Goal: Information Seeking & Learning: Check status

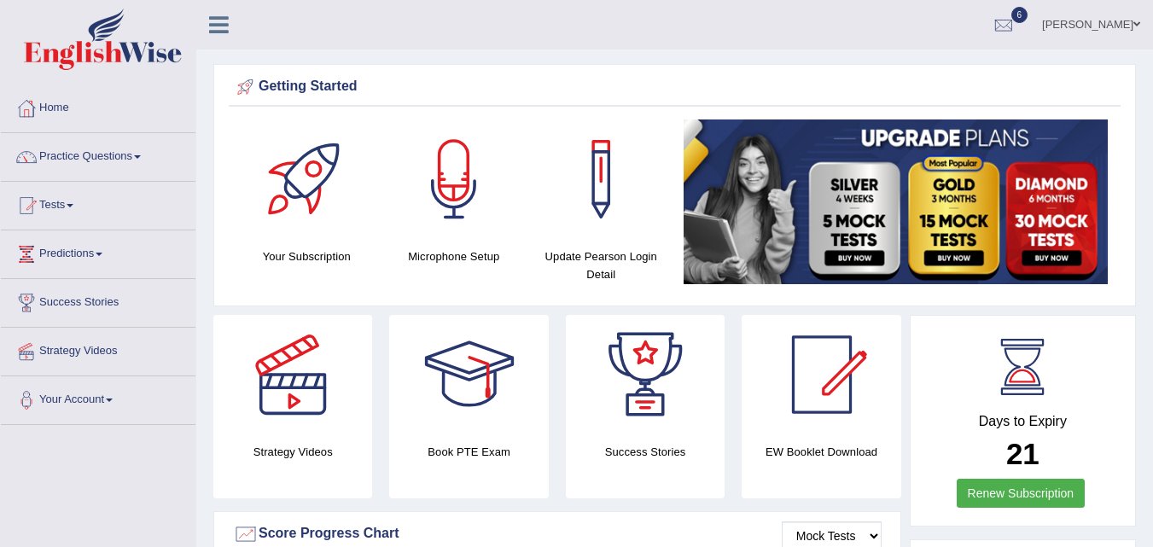
click at [99, 166] on link "Practice Questions" at bounding box center [98, 154] width 195 height 43
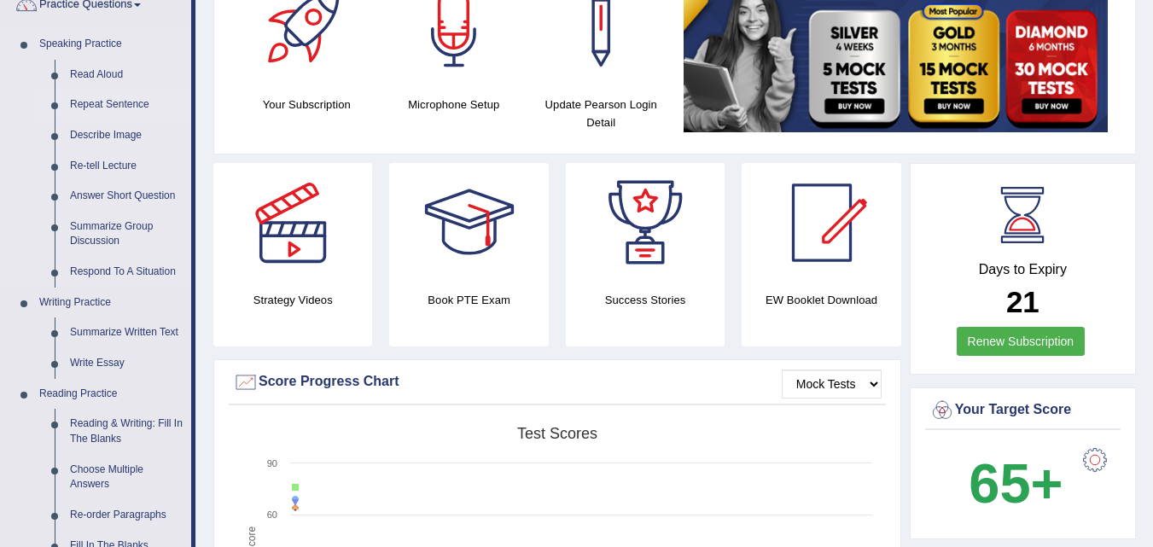
scroll to position [171, 0]
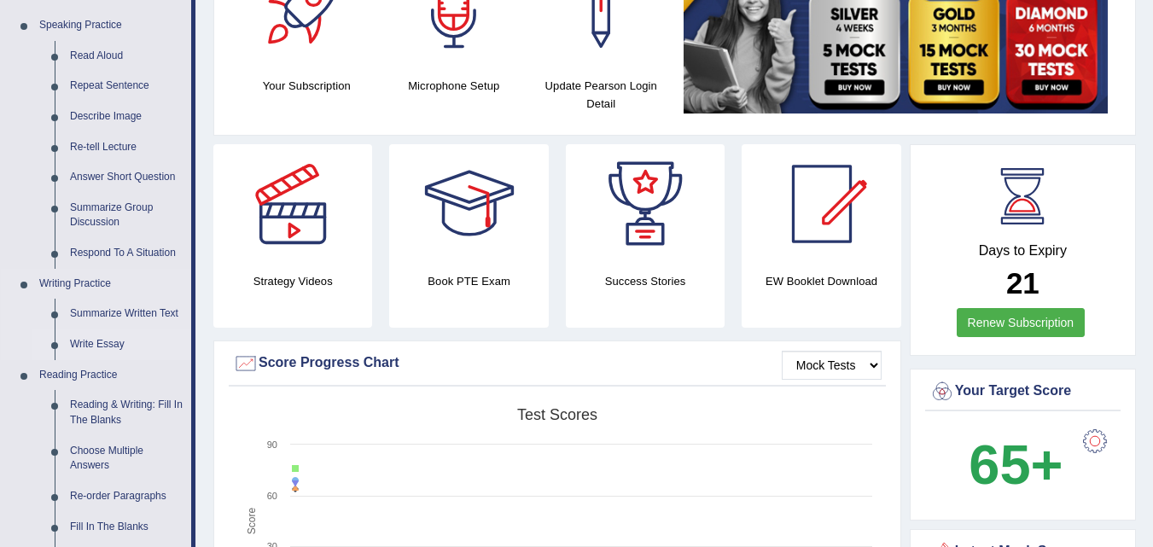
click at [89, 345] on link "Write Essay" at bounding box center [126, 345] width 129 height 31
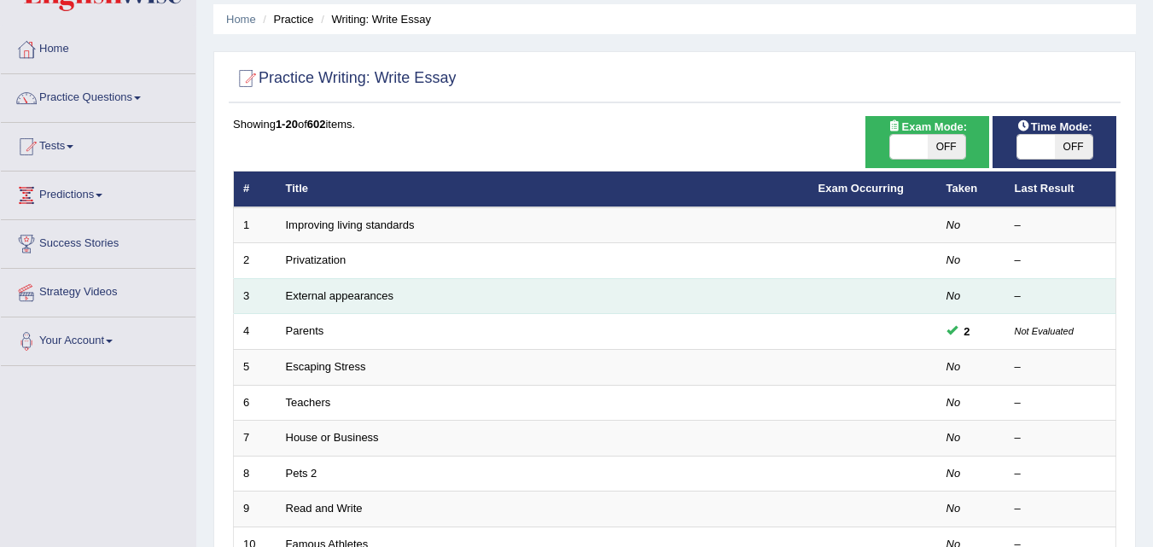
scroll to position [85, 0]
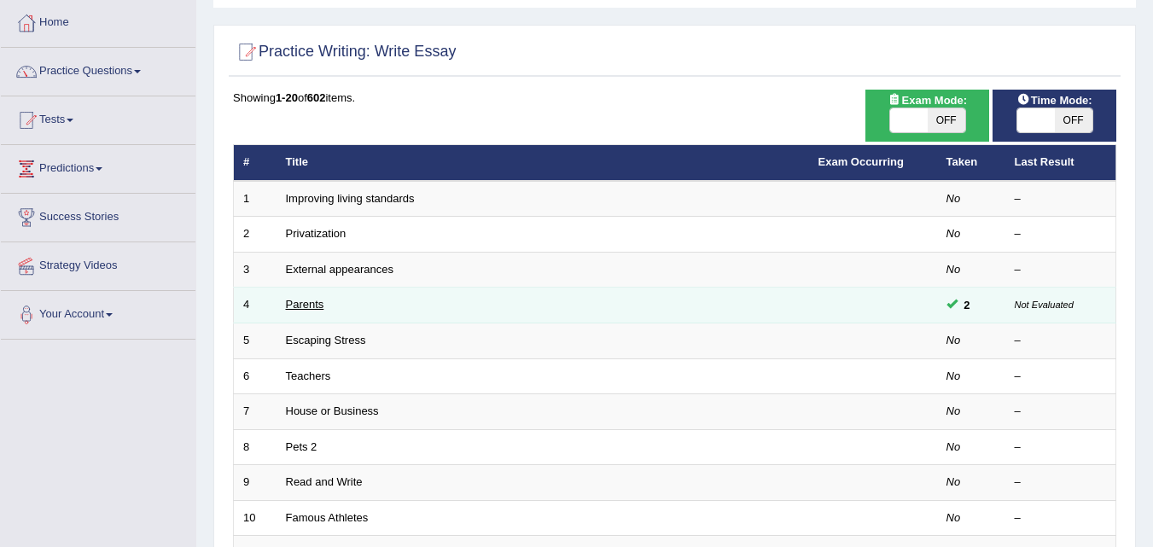
click at [312, 304] on link "Parents" at bounding box center [305, 304] width 38 height 13
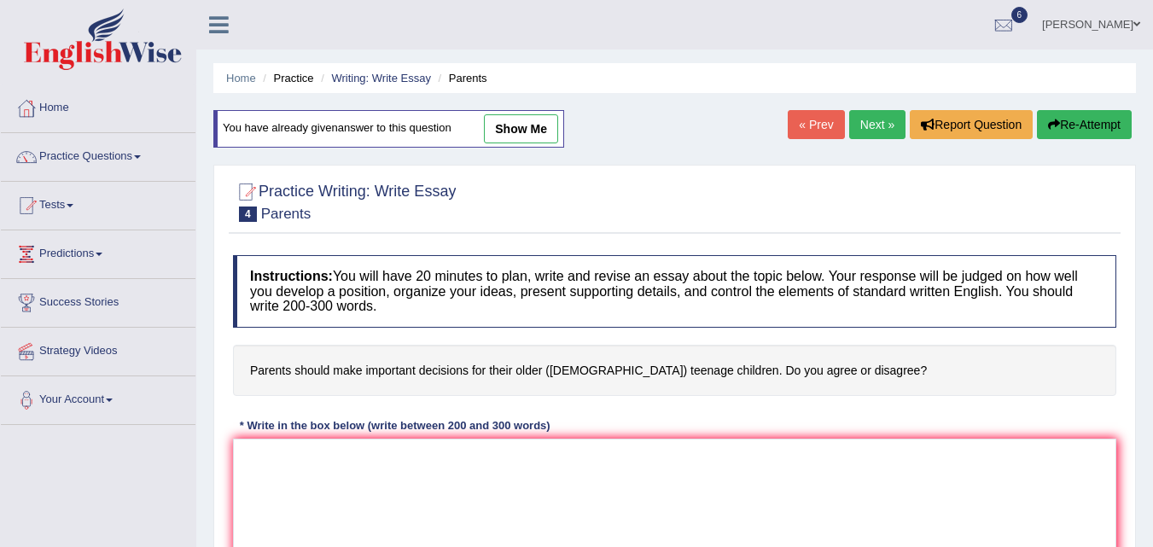
click at [526, 135] on link "show me" at bounding box center [521, 128] width 74 height 29
type textarea "The influence of parents in the lives of their children is very important. This…"
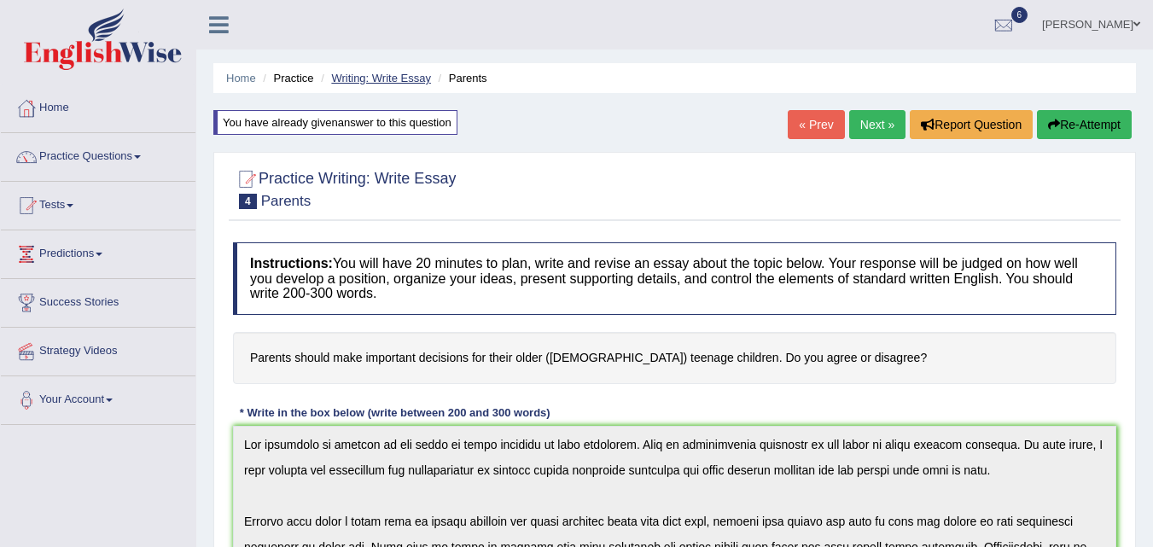
click at [353, 82] on link "Writing: Write Essay" at bounding box center [381, 78] width 100 height 13
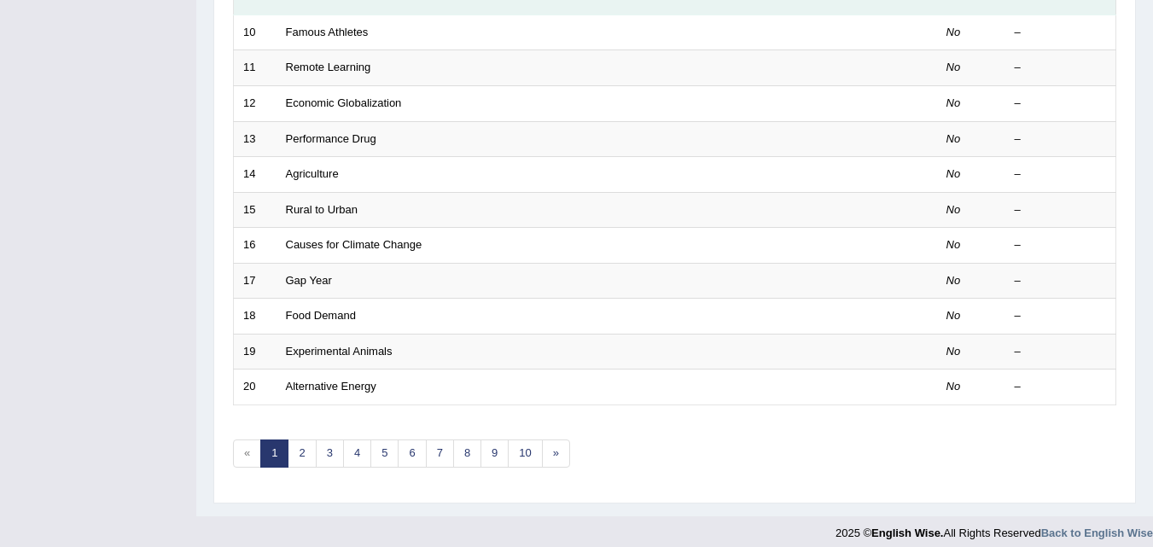
scroll to position [583, 0]
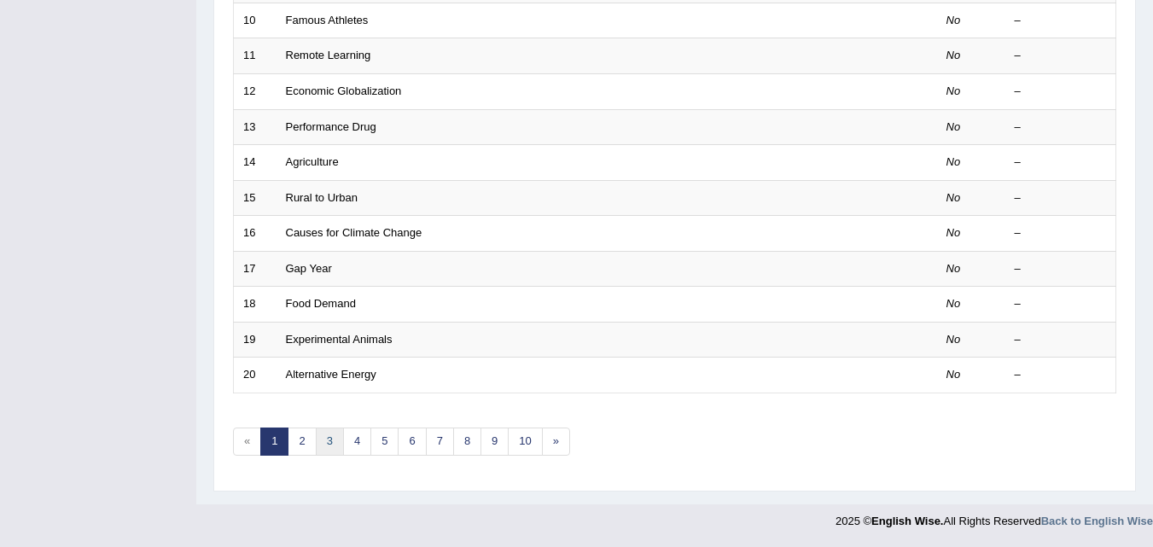
click at [316, 443] on link "3" at bounding box center [330, 442] width 28 height 28
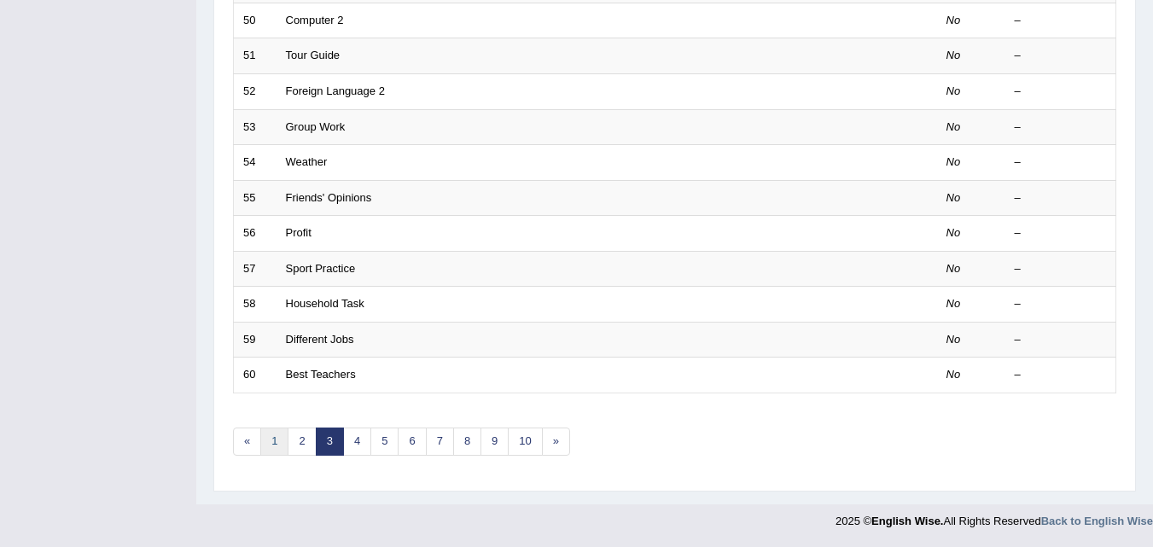
click at [276, 436] on link "1" at bounding box center [274, 442] width 28 height 28
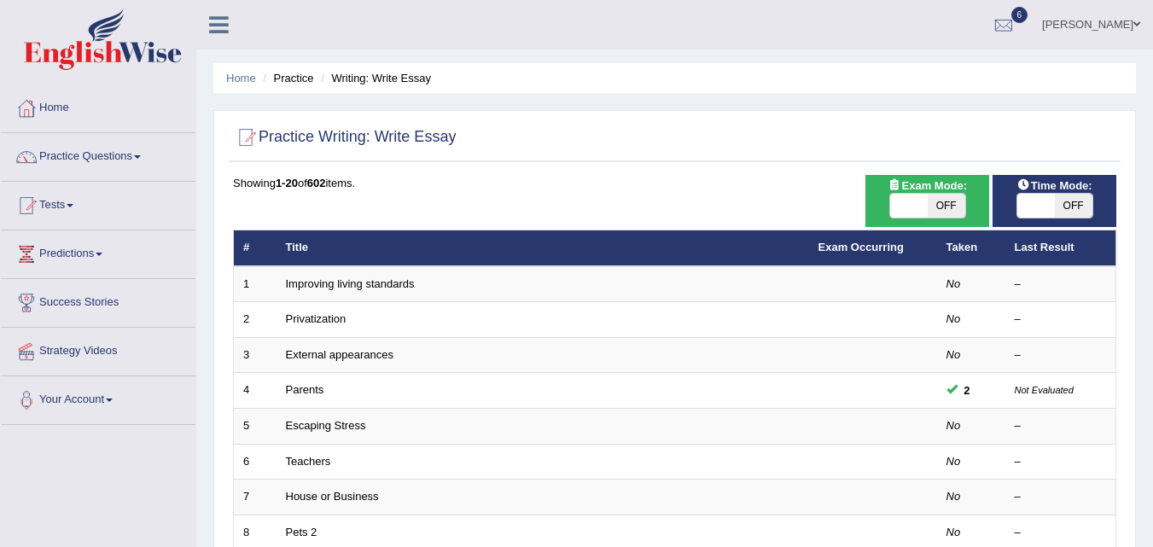
click at [937, 201] on span "OFF" at bounding box center [947, 206] width 38 height 24
checkbox input "true"
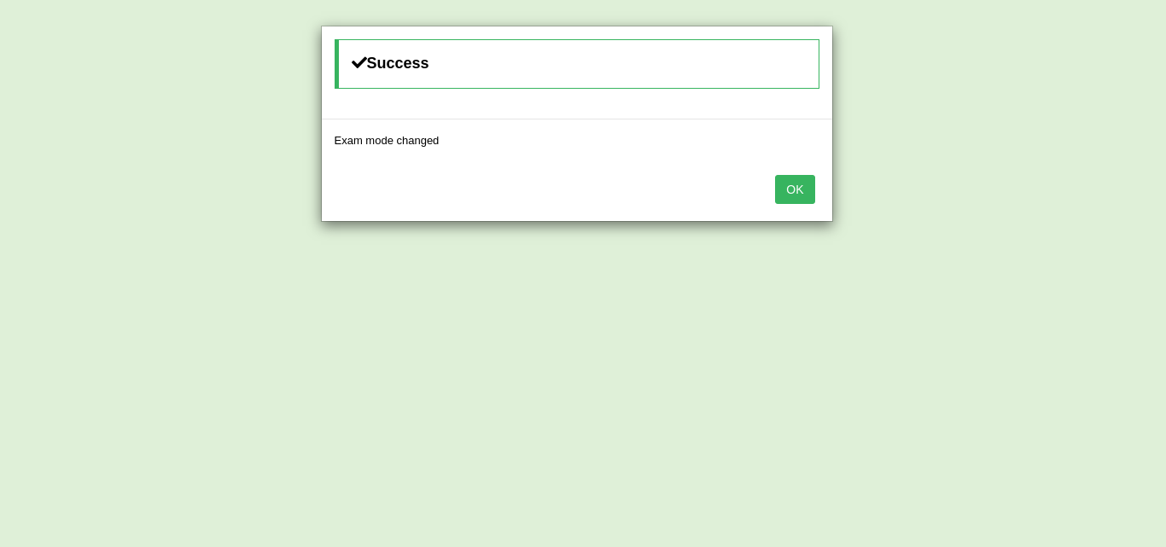
click at [808, 190] on button "OK" at bounding box center [794, 189] width 39 height 29
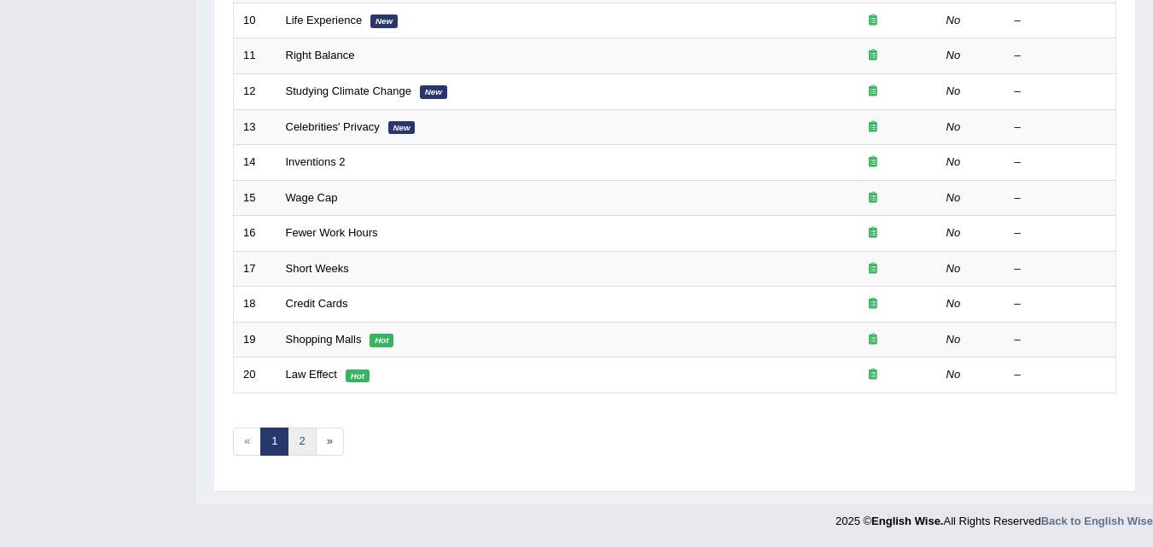
click at [299, 439] on link "2" at bounding box center [302, 442] width 28 height 28
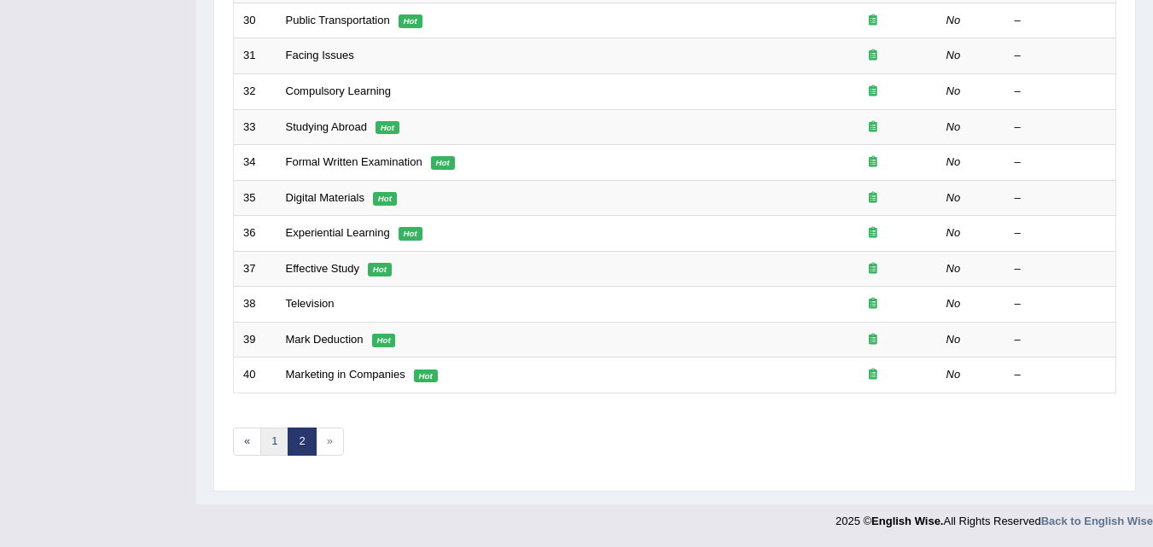
click at [274, 441] on link "1" at bounding box center [274, 442] width 28 height 28
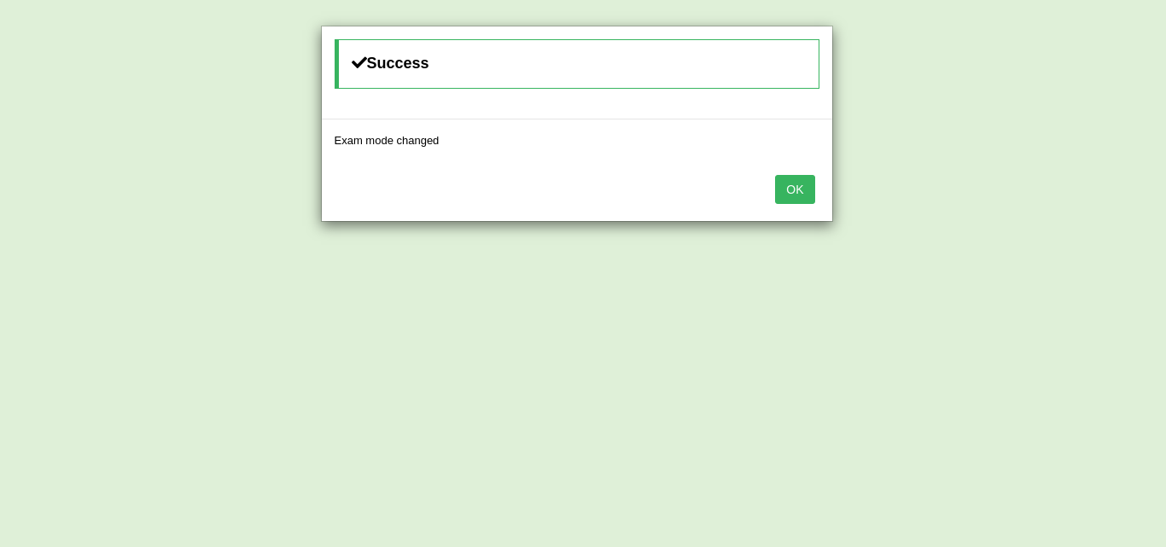
click at [806, 204] on div "OK" at bounding box center [577, 191] width 511 height 60
click at [797, 195] on button "OK" at bounding box center [794, 189] width 39 height 29
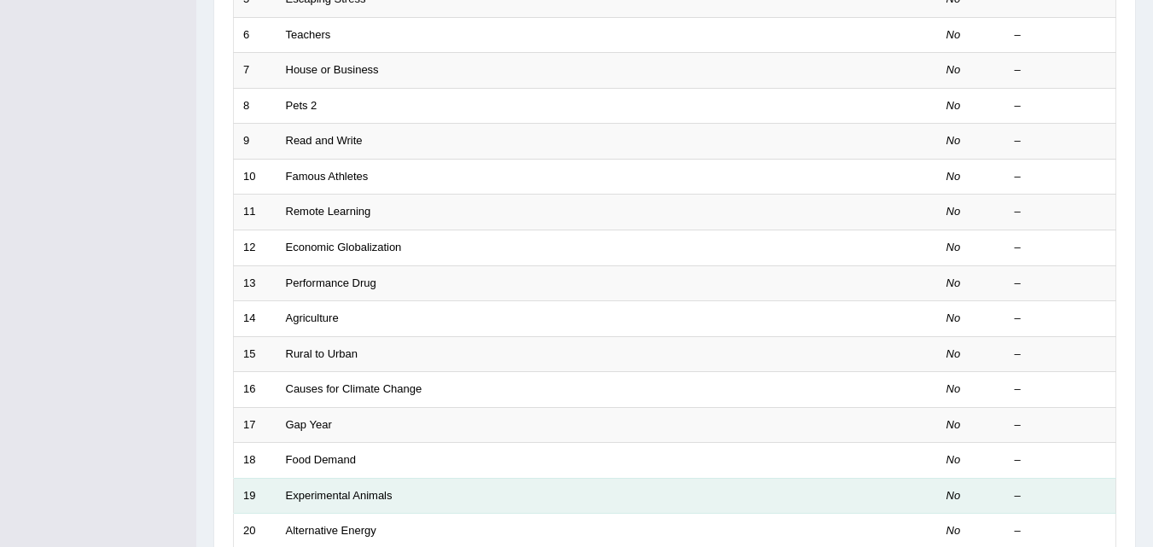
scroll to position [583, 0]
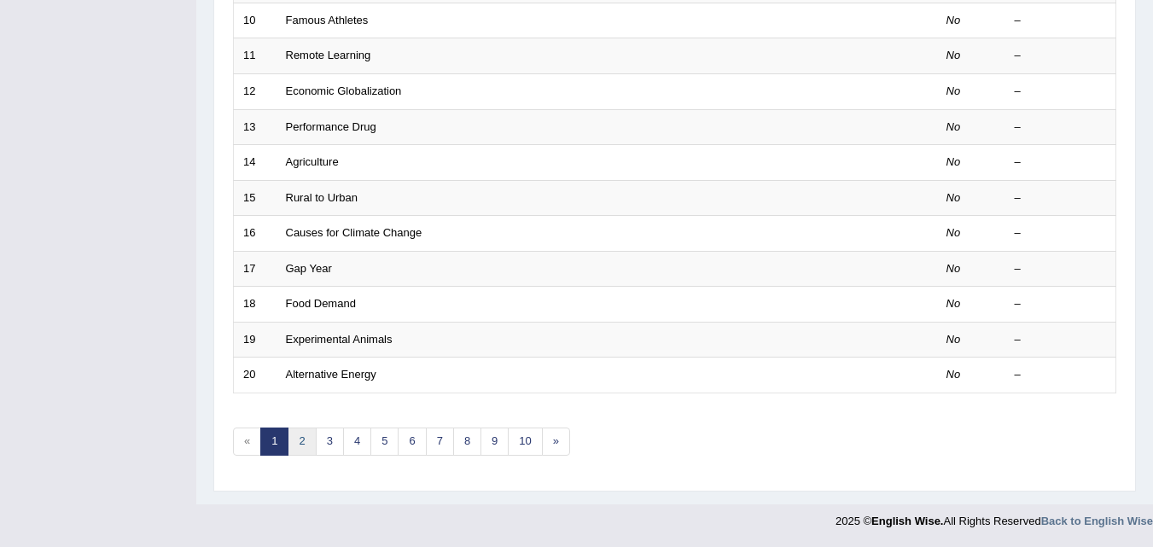
click at [309, 435] on link "2" at bounding box center [302, 442] width 28 height 28
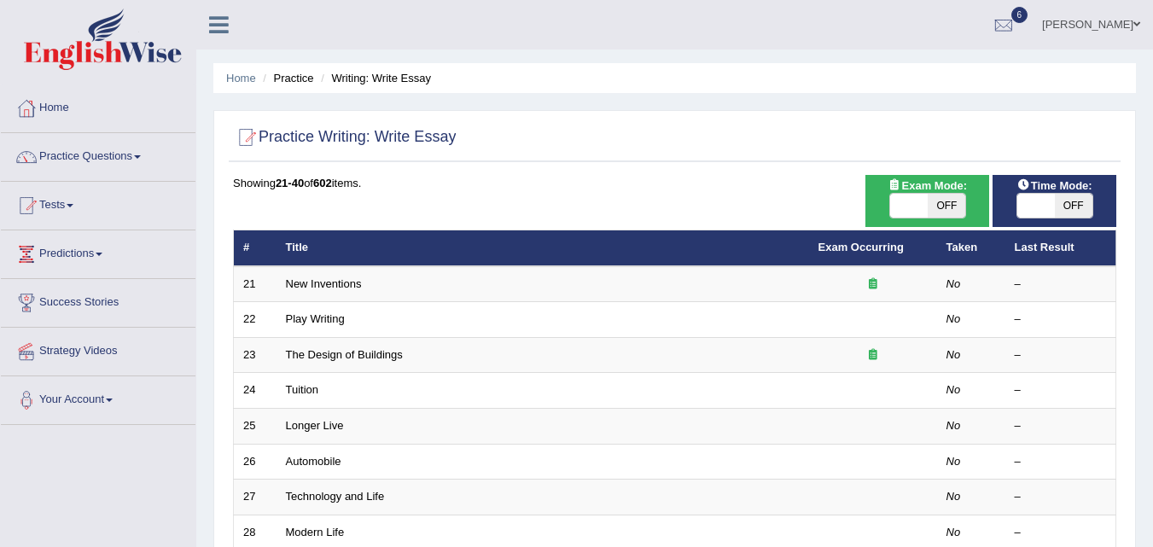
scroll to position [583, 0]
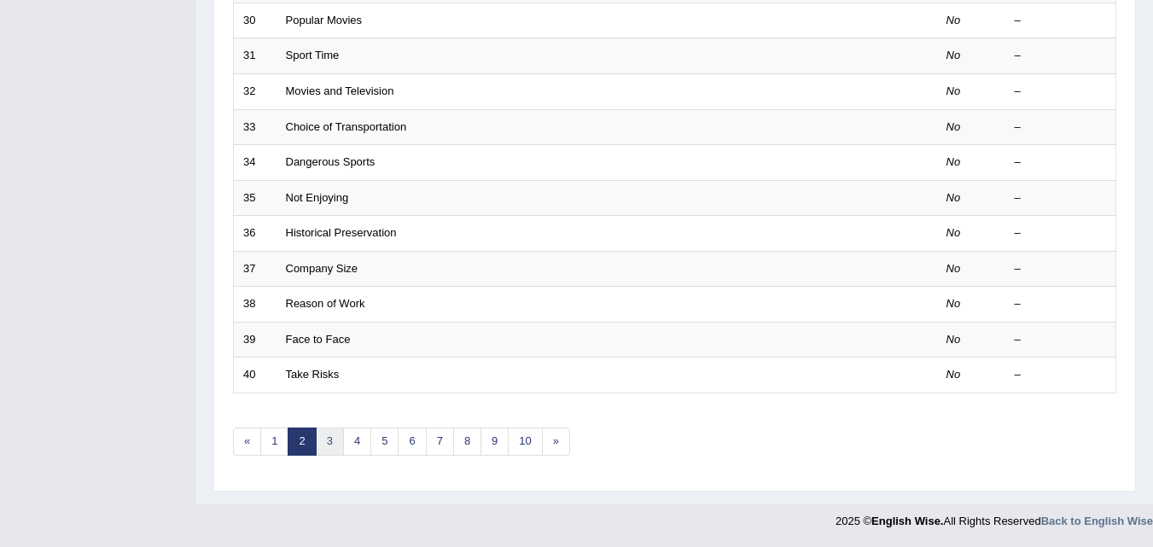
click at [330, 437] on link "3" at bounding box center [330, 442] width 28 height 28
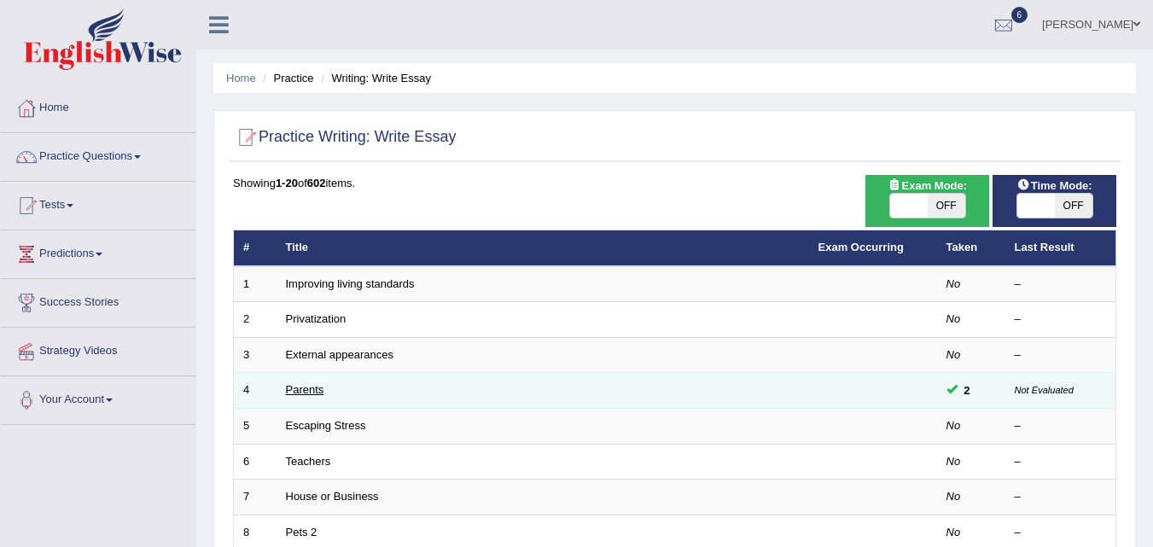
click at [307, 387] on link "Parents" at bounding box center [305, 389] width 38 height 13
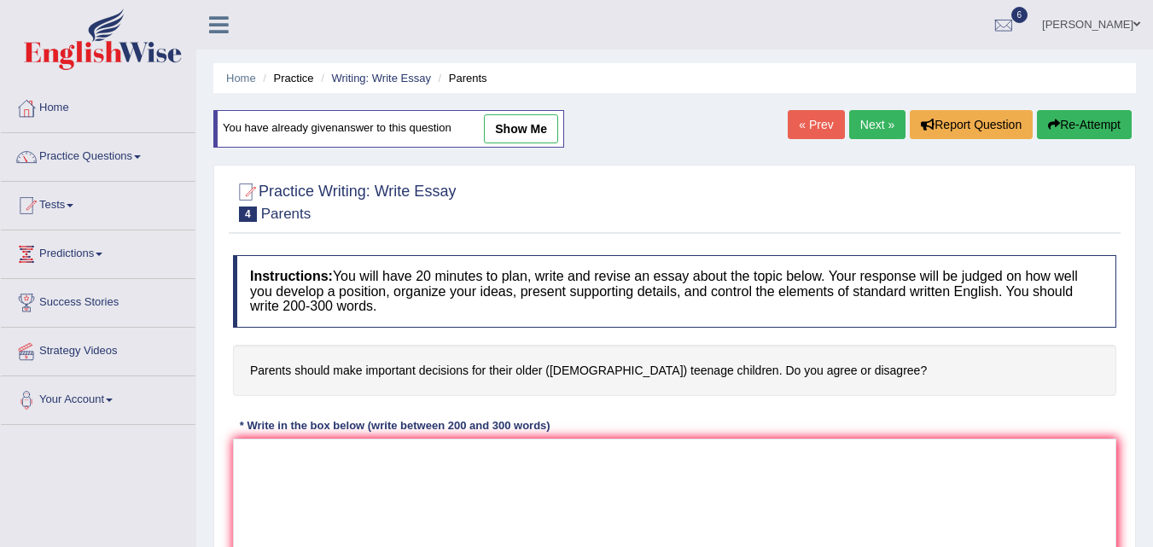
click at [499, 129] on link "show me" at bounding box center [521, 128] width 74 height 29
type textarea "The influence of parents in the lives of their children is very important. This…"
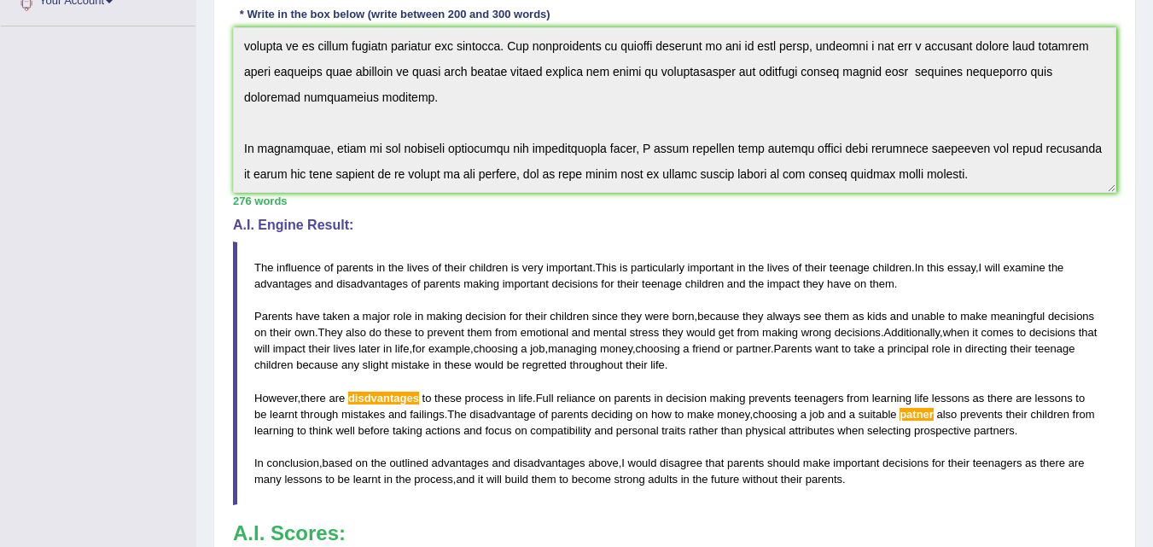
scroll to position [388, 0]
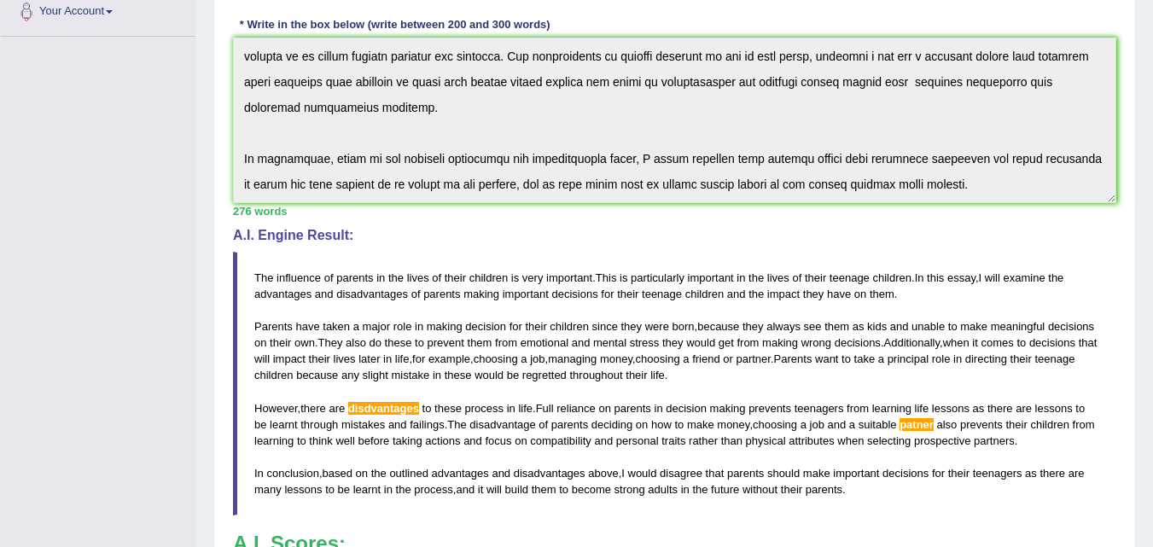
click at [417, 407] on span "disdvantages" at bounding box center [383, 408] width 71 height 13
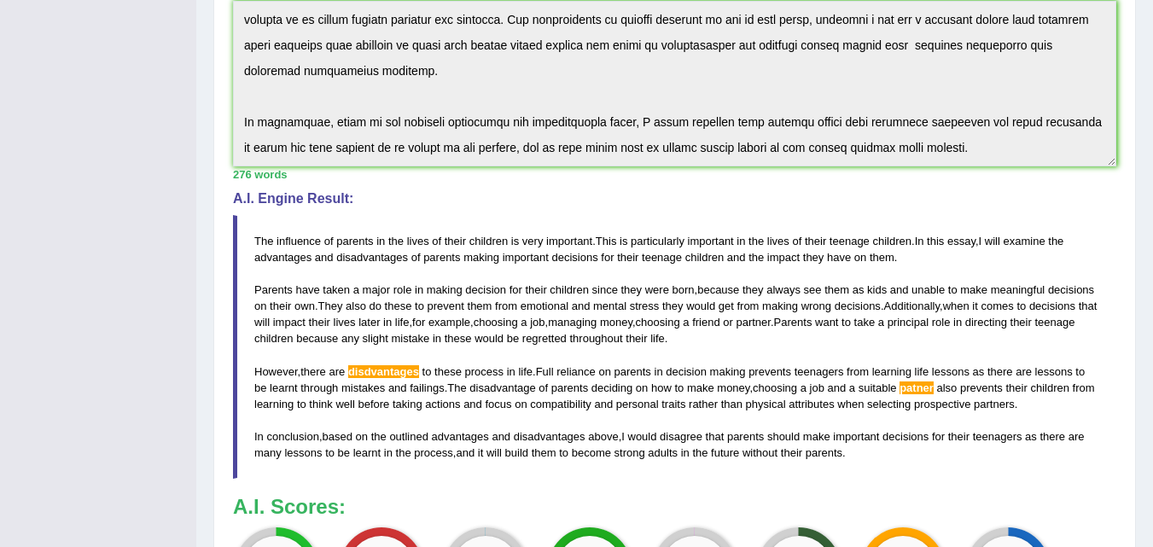
scroll to position [455, 0]
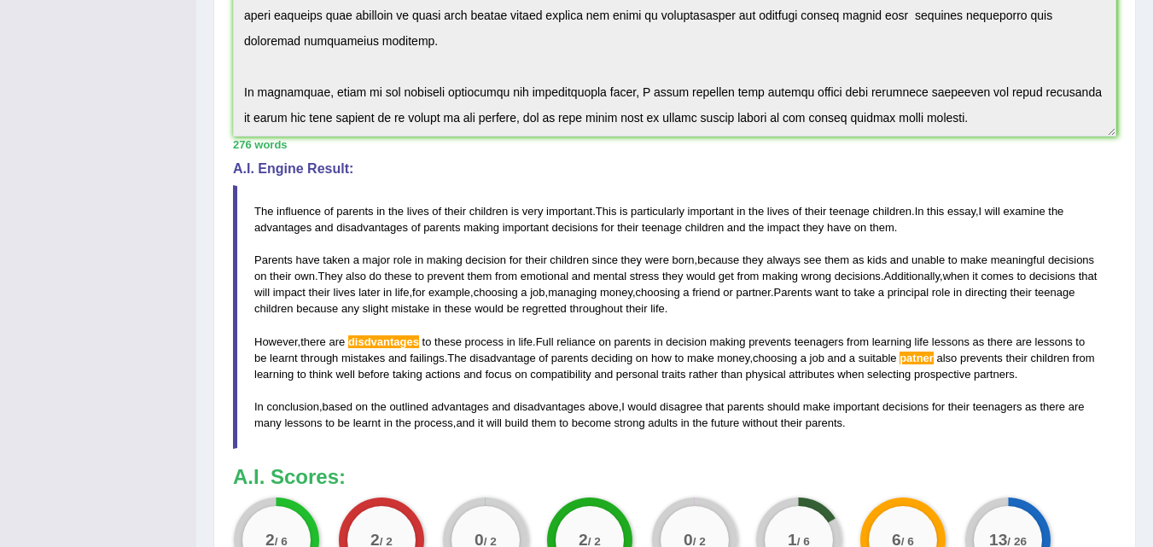
click at [373, 346] on span "disdvantages" at bounding box center [383, 342] width 71 height 13
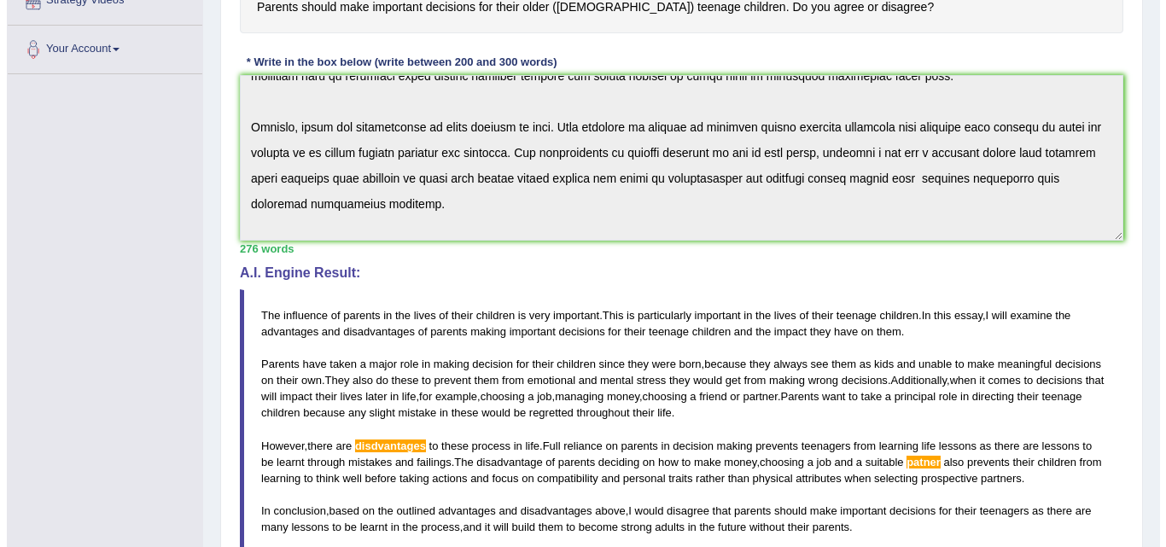
scroll to position [145, 0]
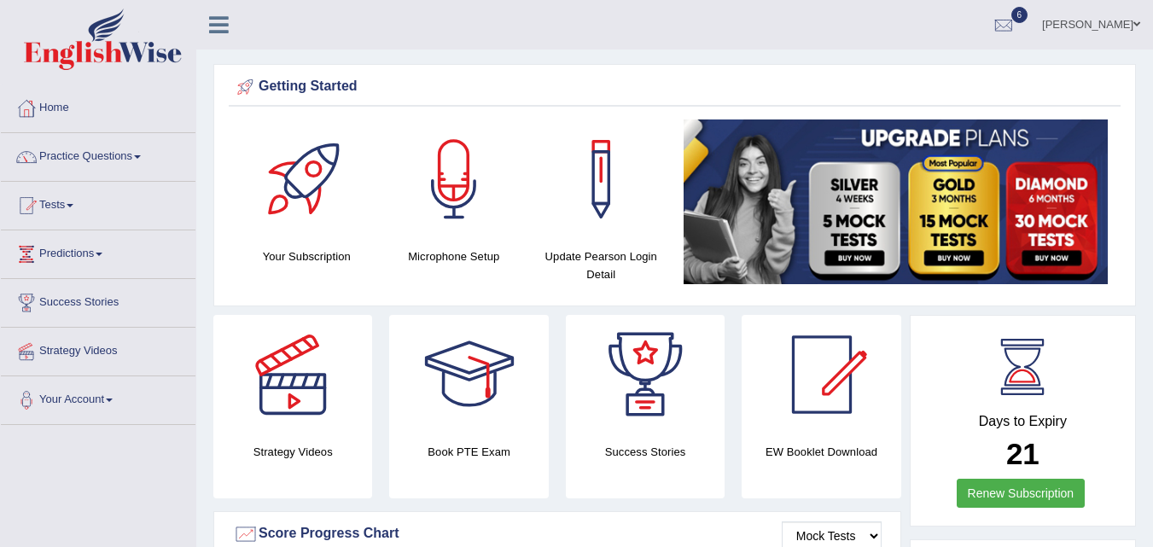
click at [270, 162] on div at bounding box center [307, 180] width 120 height 120
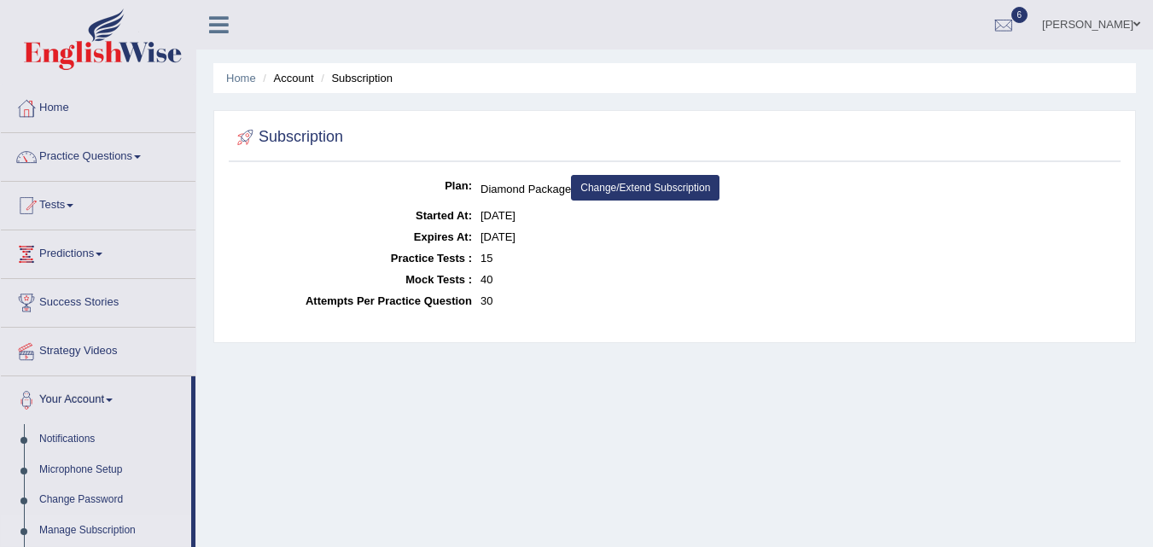
click at [1106, 11] on link "[PERSON_NAME]" at bounding box center [1092, 22] width 124 height 44
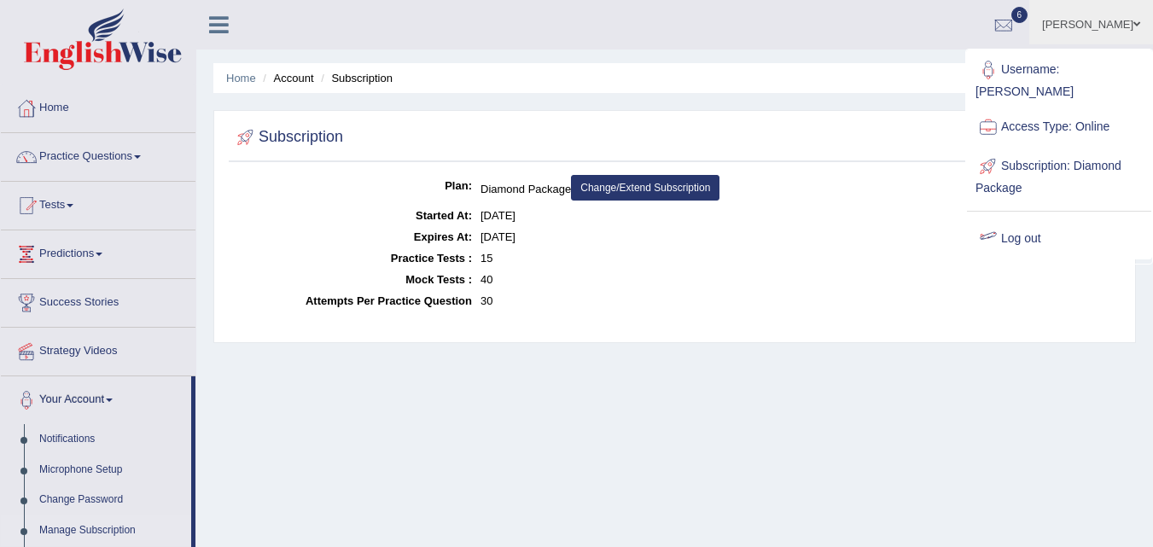
click at [1039, 219] on link "Log out" at bounding box center [1059, 238] width 184 height 39
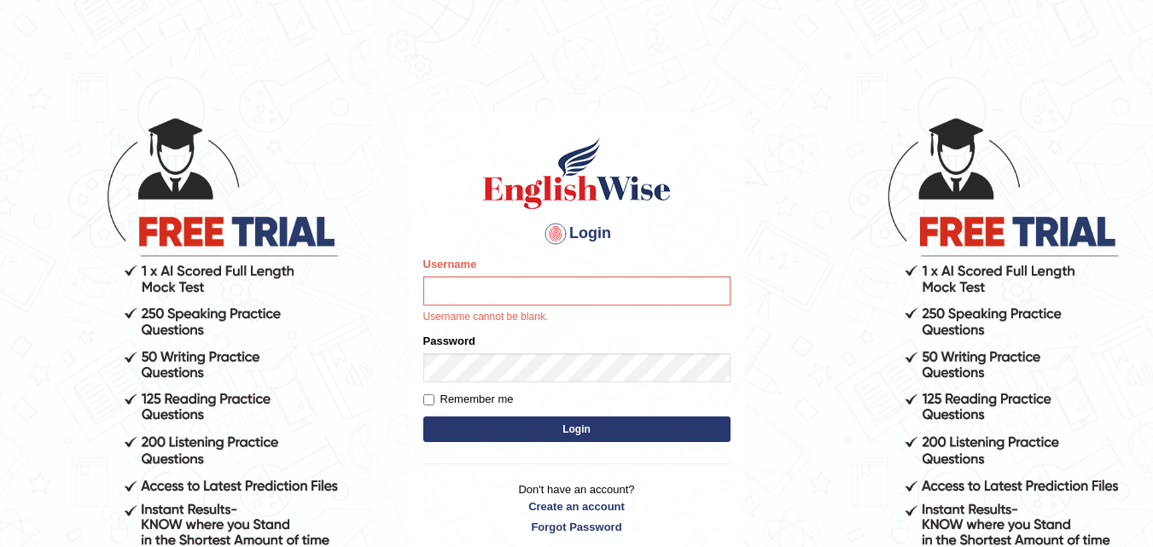
click at [528, 294] on input "Username" at bounding box center [576, 291] width 307 height 29
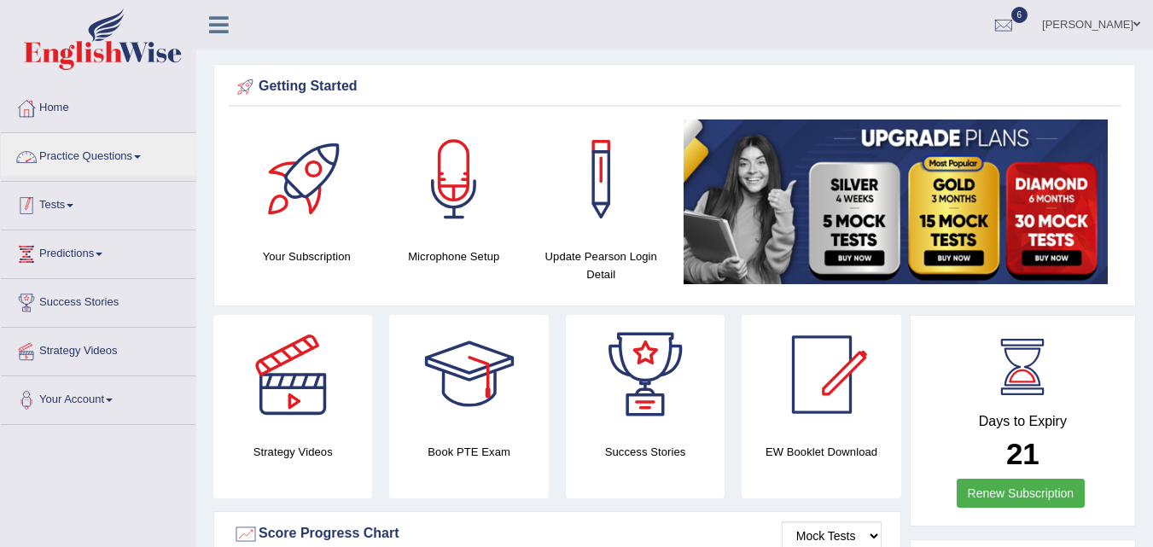
click at [66, 215] on link "Tests" at bounding box center [98, 203] width 195 height 43
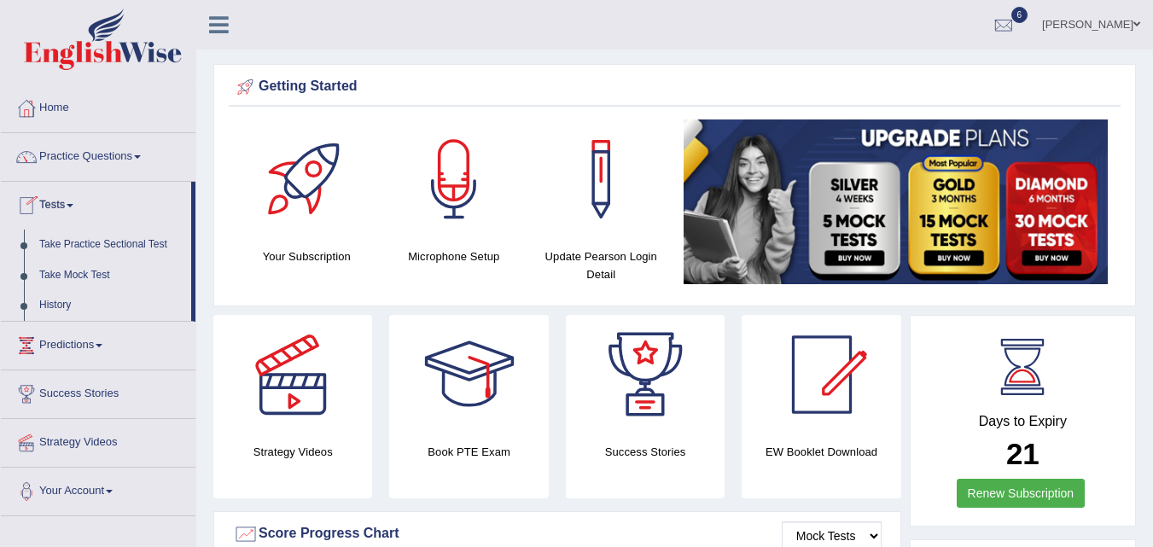
click at [68, 166] on link "Practice Questions" at bounding box center [98, 154] width 195 height 43
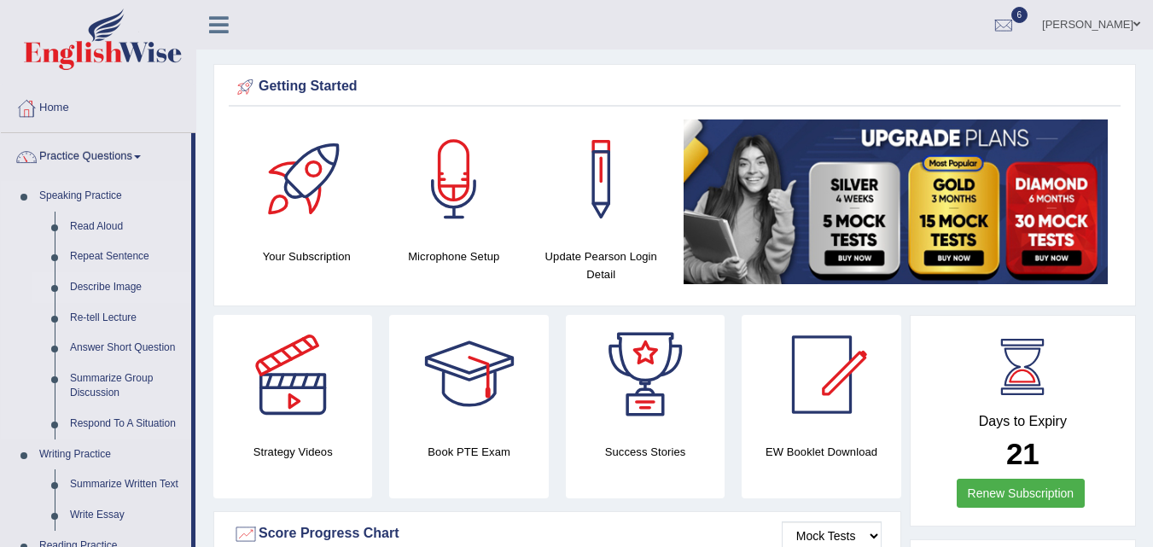
scroll to position [85, 0]
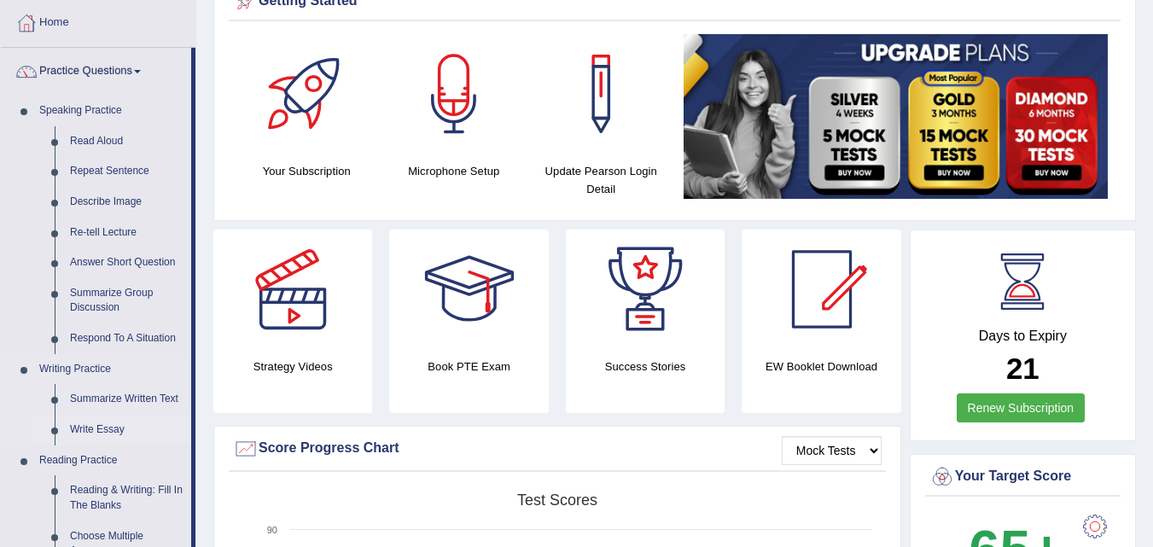
click at [100, 429] on link "Write Essay" at bounding box center [126, 430] width 129 height 31
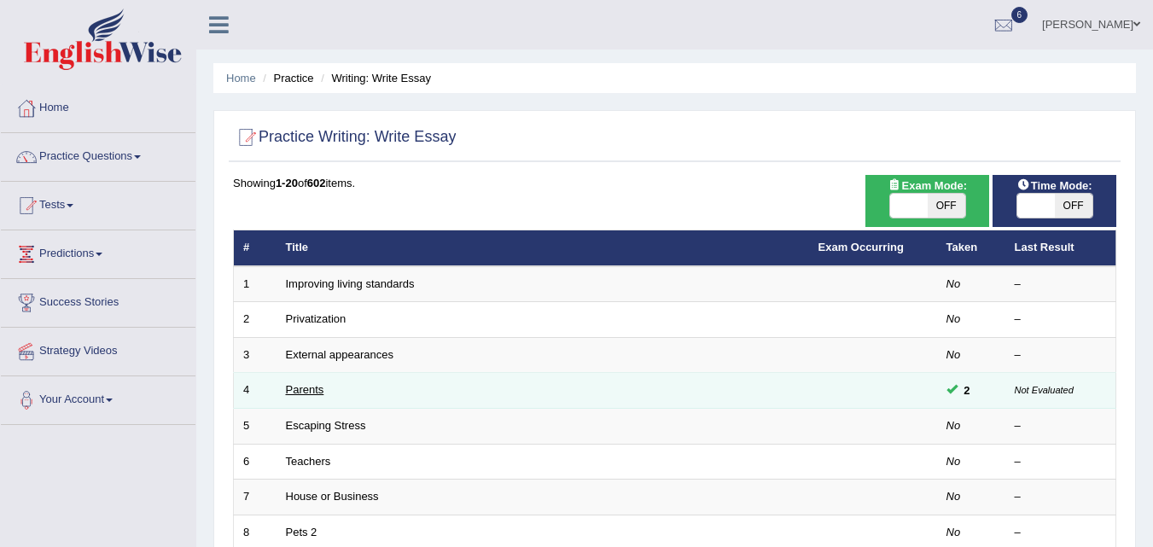
click at [302, 392] on link "Parents" at bounding box center [305, 389] width 38 height 13
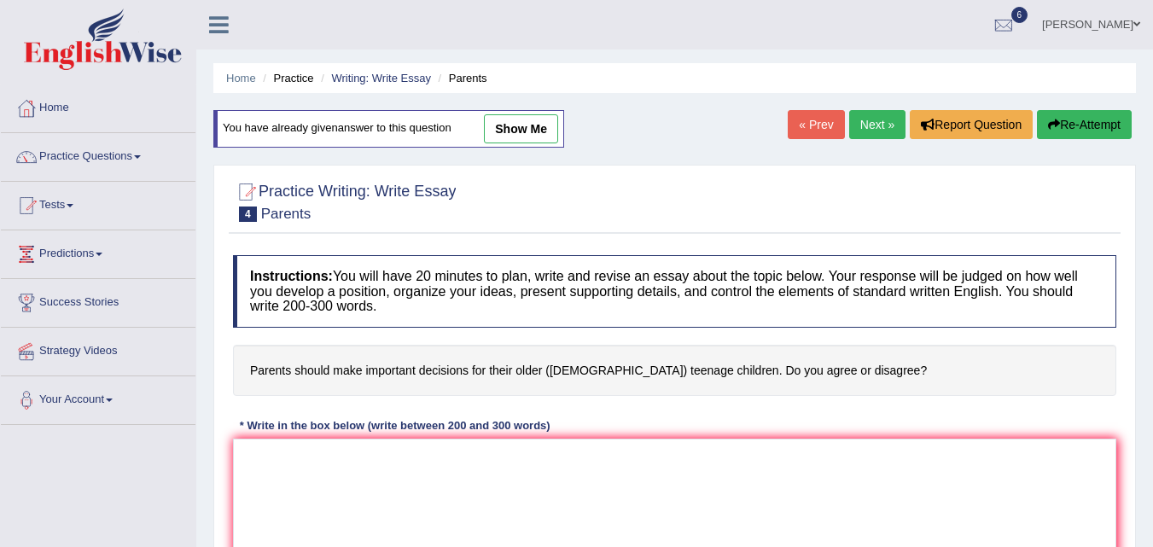
click at [537, 120] on link "show me" at bounding box center [521, 128] width 74 height 29
type textarea "The influence of parents in the lives of their children is very important. This…"
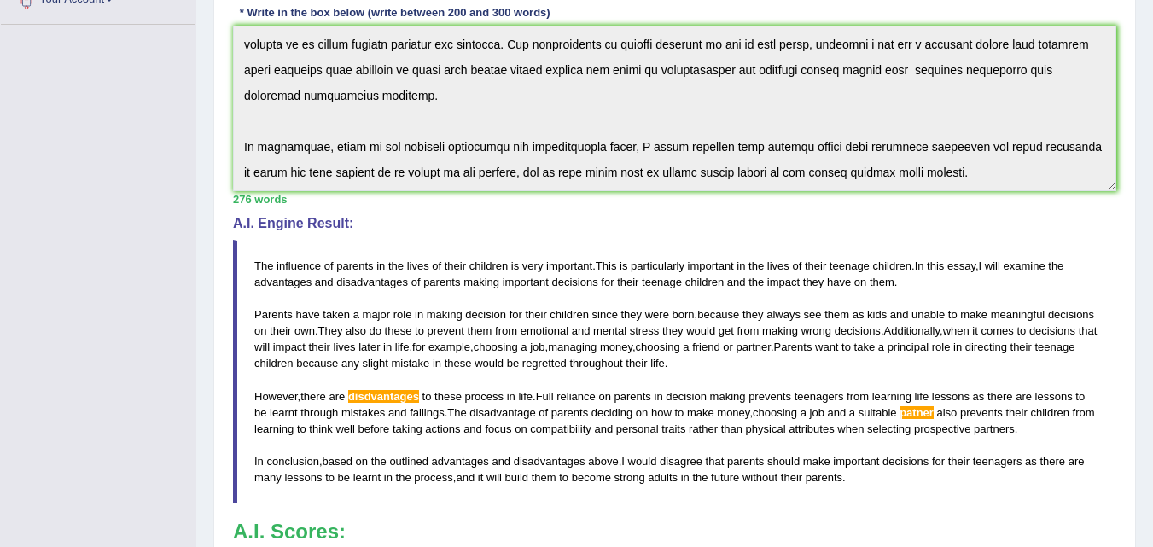
scroll to position [427, 0]
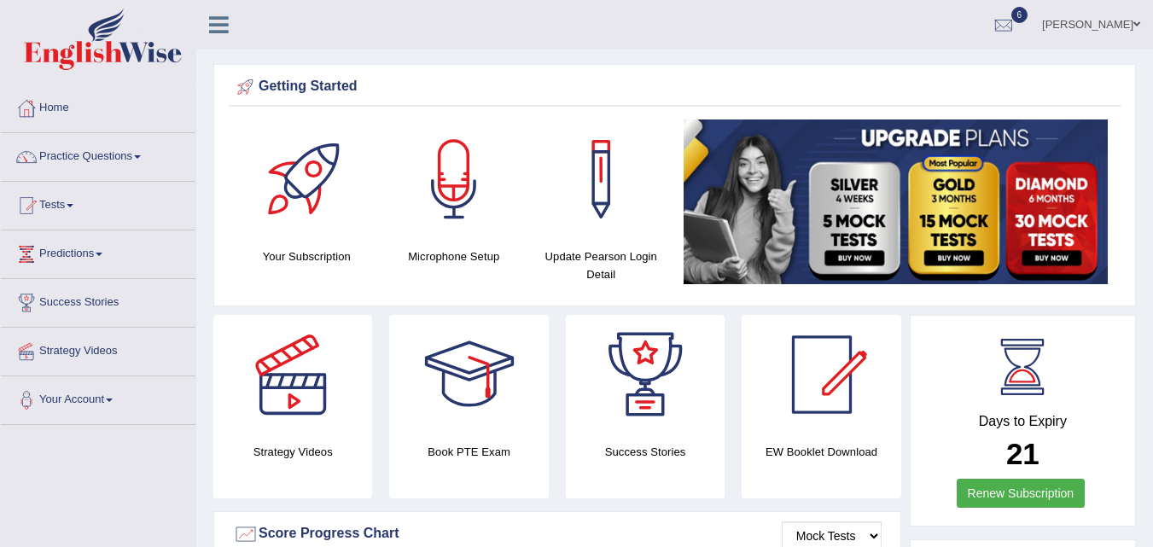
click at [1071, 28] on link "Florence Oyeku" at bounding box center [1092, 22] width 124 height 44
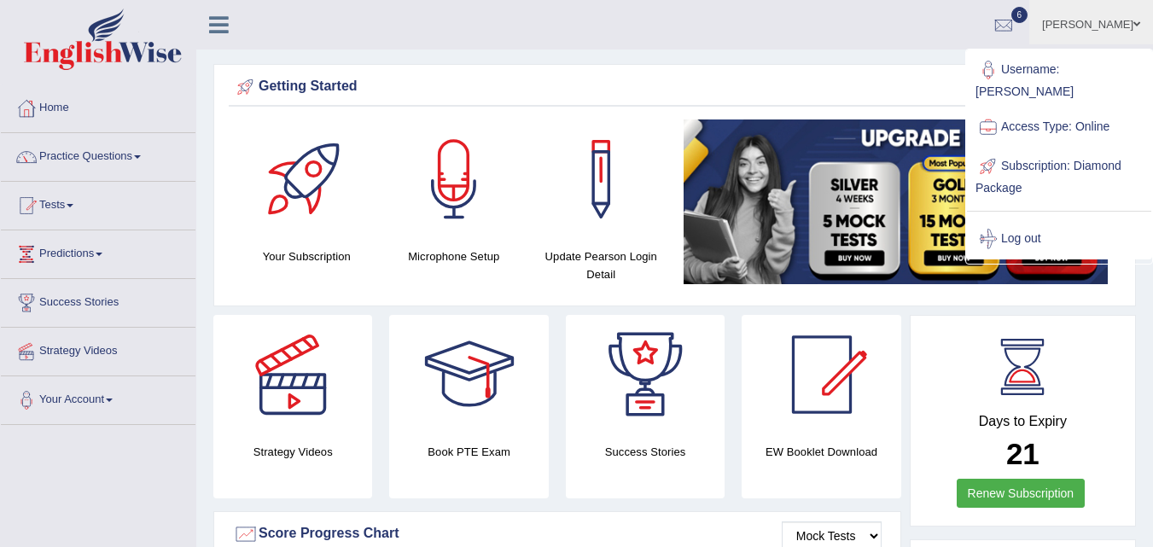
click at [1004, 223] on link "Log out" at bounding box center [1059, 238] width 184 height 39
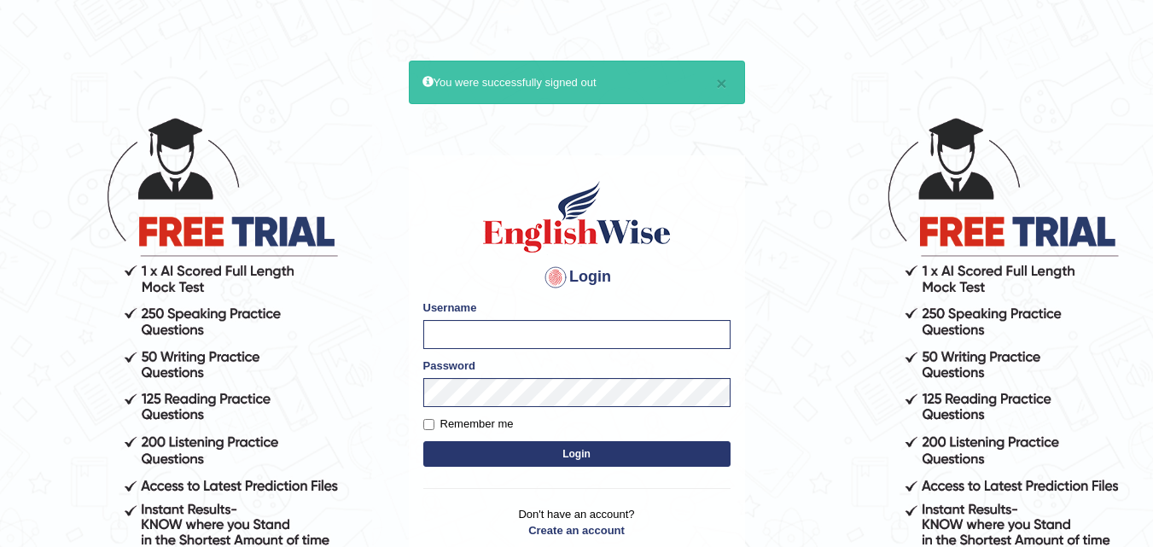
type input "Navin_pte"
drag, startPoint x: 516, startPoint y: 344, endPoint x: 320, endPoint y: 351, distance: 195.6
click at [320, 351] on body "× You were successfully signed out Login Please fix the following errors: Usern…" at bounding box center [576, 331] width 1153 height 547
click at [524, 336] on input "9band" at bounding box center [576, 334] width 307 height 29
type input "9bands"
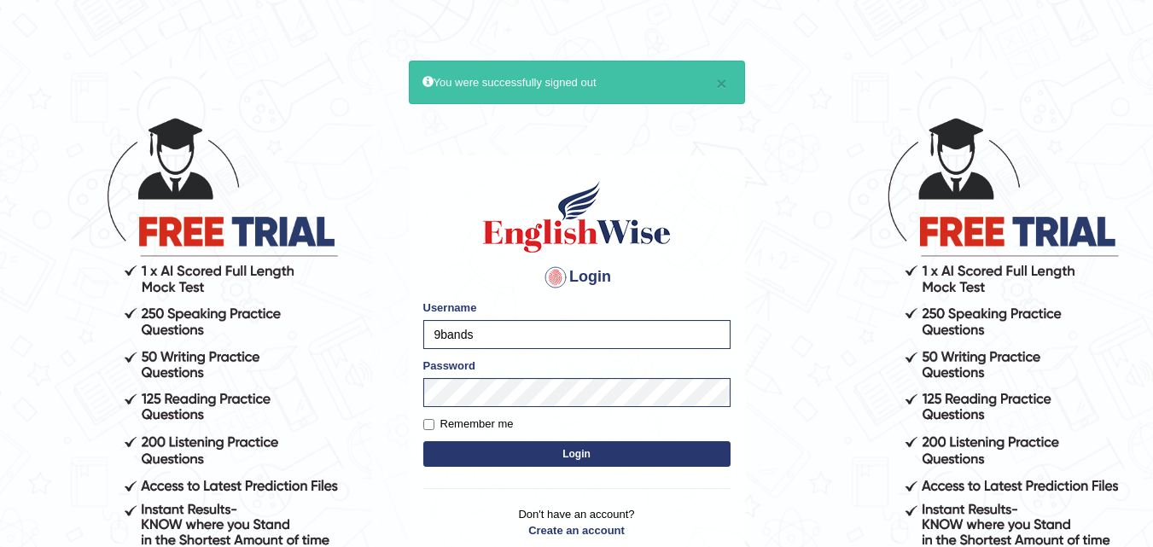
click at [511, 458] on button "Login" at bounding box center [576, 454] width 307 height 26
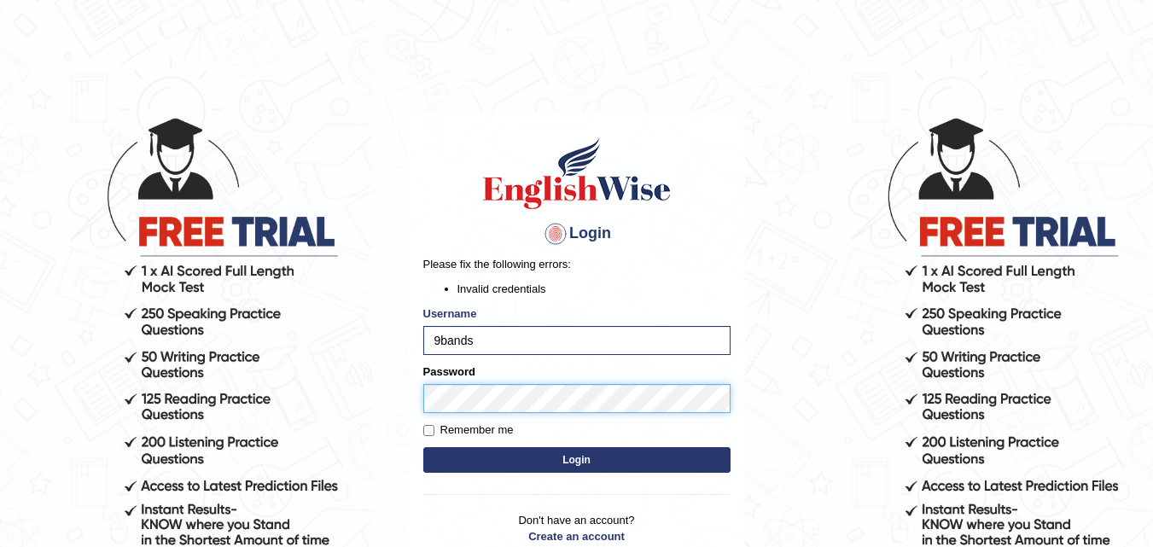
click at [339, 420] on body "Login Please fix the following errors: Invalid credentials Username 9bands Pass…" at bounding box center [576, 331] width 1153 height 547
click at [464, 460] on button "Login" at bounding box center [576, 460] width 307 height 26
click at [368, 423] on body "Login Please fix the following errors: Invalid credentials Username 9bands Pass…" at bounding box center [576, 331] width 1153 height 547
click at [481, 451] on button "Login" at bounding box center [576, 460] width 307 height 26
click at [406, 416] on main "Login Please fix the following errors: Invalid credentials Username 9bands Pass…" at bounding box center [576, 325] width 341 height 534
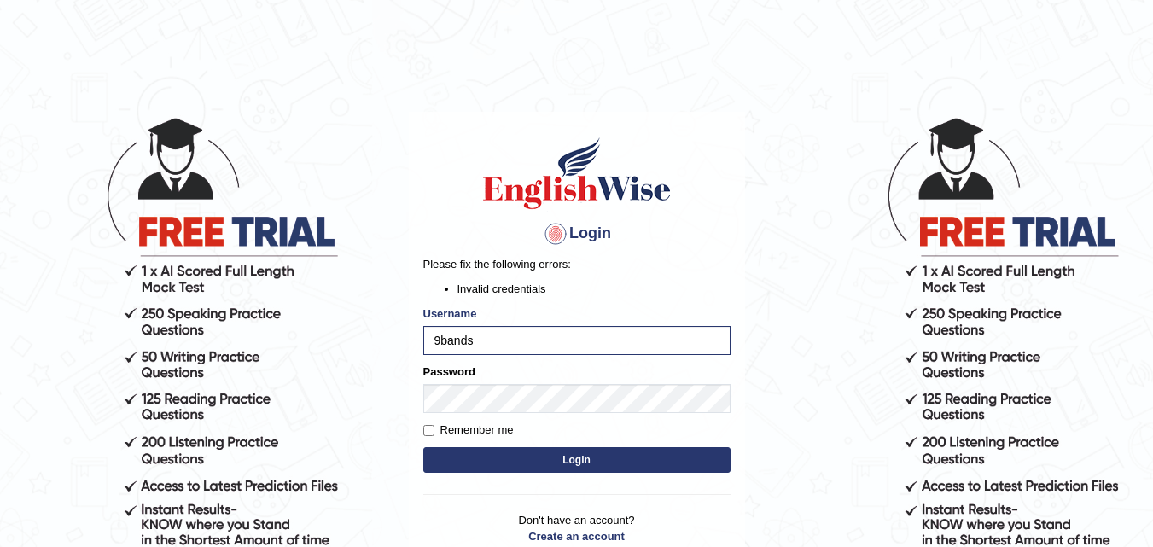
click at [437, 453] on button "Login" at bounding box center [576, 460] width 307 height 26
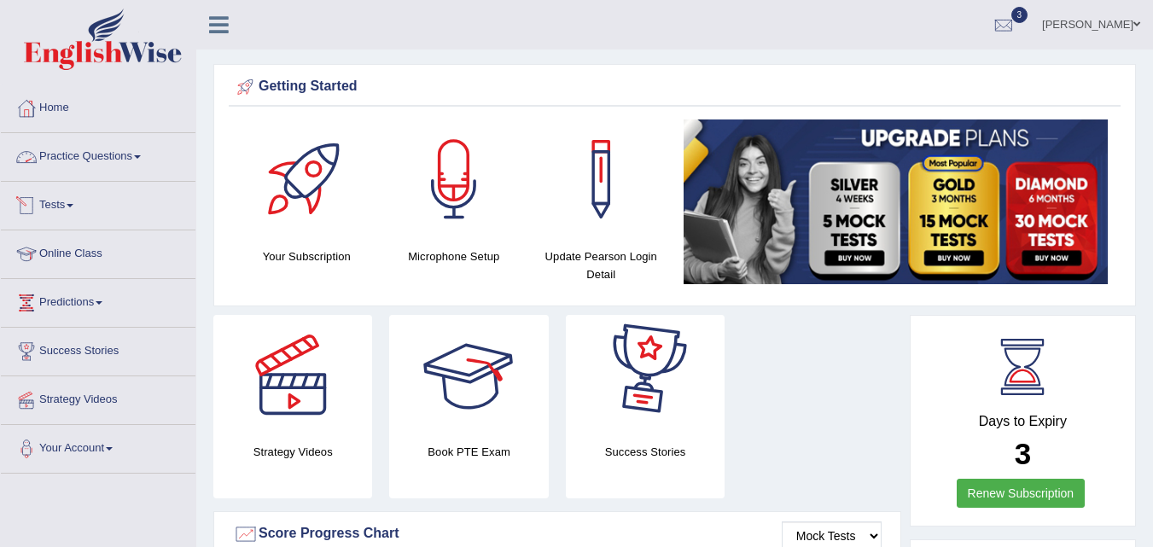
click at [67, 206] on link "Tests" at bounding box center [98, 203] width 195 height 43
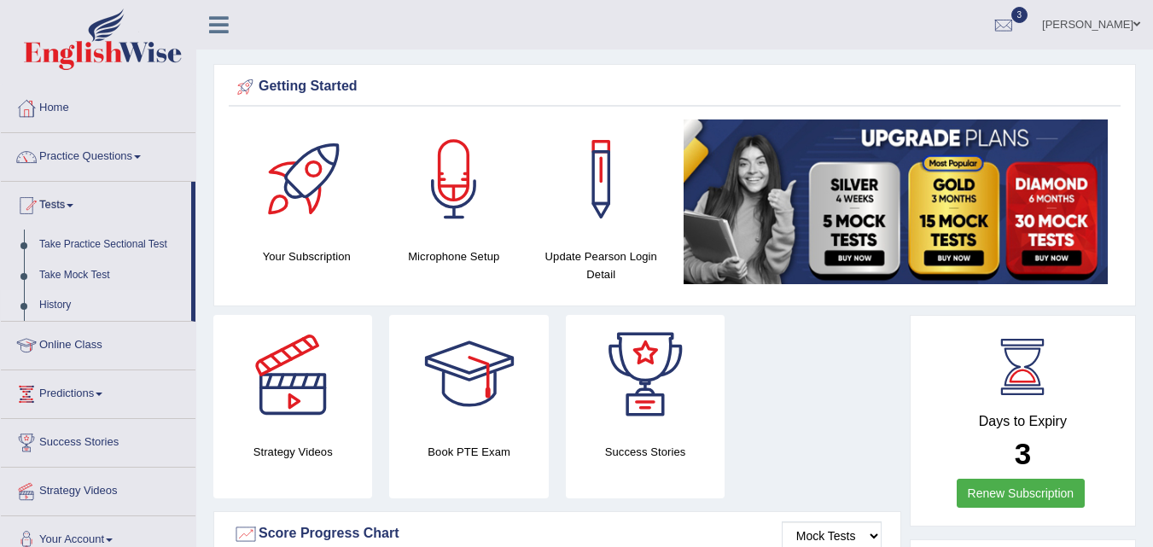
click at [65, 306] on link "History" at bounding box center [112, 305] width 160 height 31
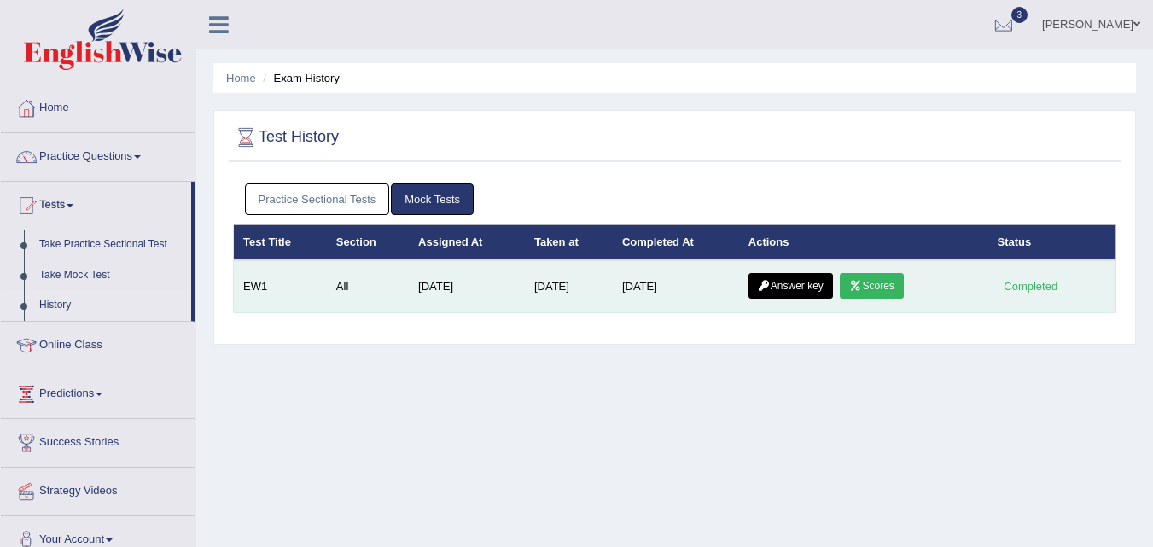
click at [870, 281] on link "Scores" at bounding box center [871, 286] width 63 height 26
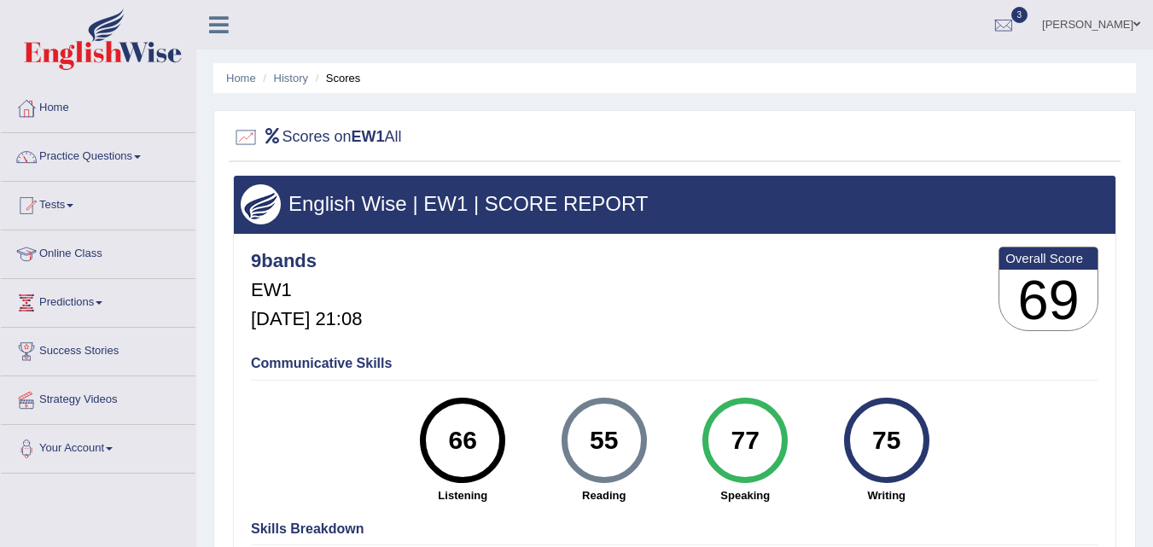
drag, startPoint x: 452, startPoint y: 441, endPoint x: 611, endPoint y: 441, distance: 158.8
click at [456, 441] on div "66" at bounding box center [463, 441] width 62 height 72
drag, startPoint x: 628, startPoint y: 441, endPoint x: 550, endPoint y: 447, distance: 78.8
click at [550, 447] on div "55 Reading" at bounding box center [605, 451] width 142 height 106
drag, startPoint x: 731, startPoint y: 433, endPoint x: 964, endPoint y: 432, distance: 233.1
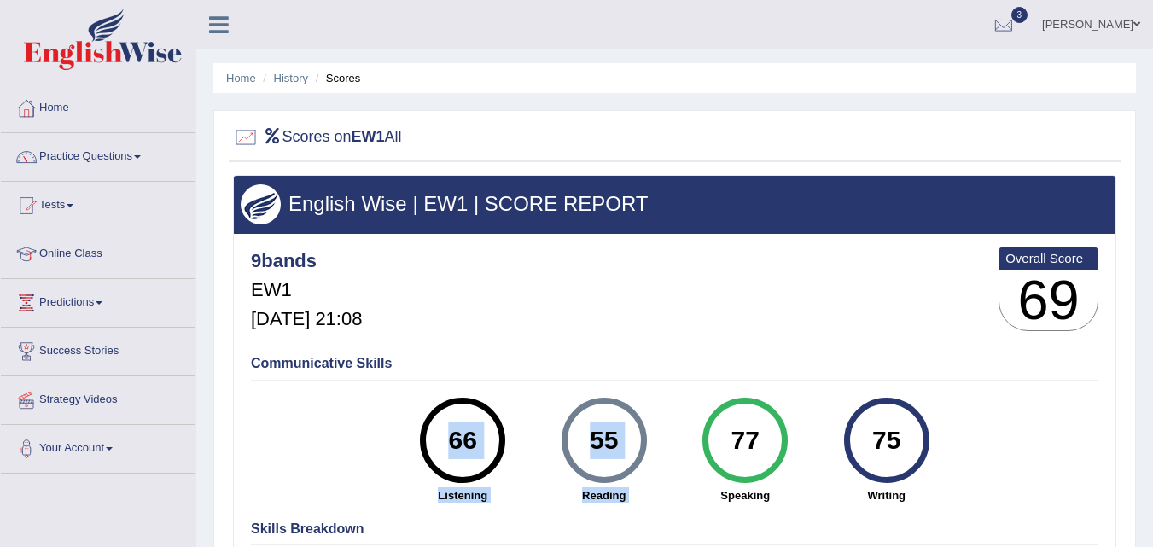
click at [964, 432] on div "Communicative Skills 66 Listening 55 Reading 77 Speaking 75 Writing" at bounding box center [675, 427] width 856 height 161
click at [514, 196] on h3 "English Wise | EW1 | SCORE REPORT" at bounding box center [675, 204] width 868 height 22
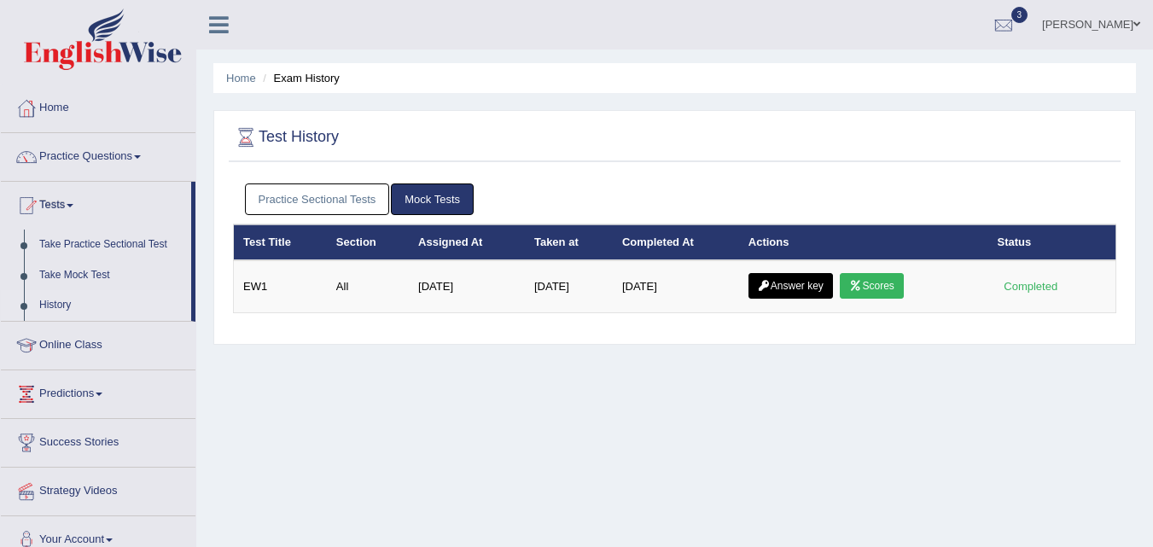
click at [324, 201] on link "Practice Sectional Tests" at bounding box center [317, 200] width 145 height 32
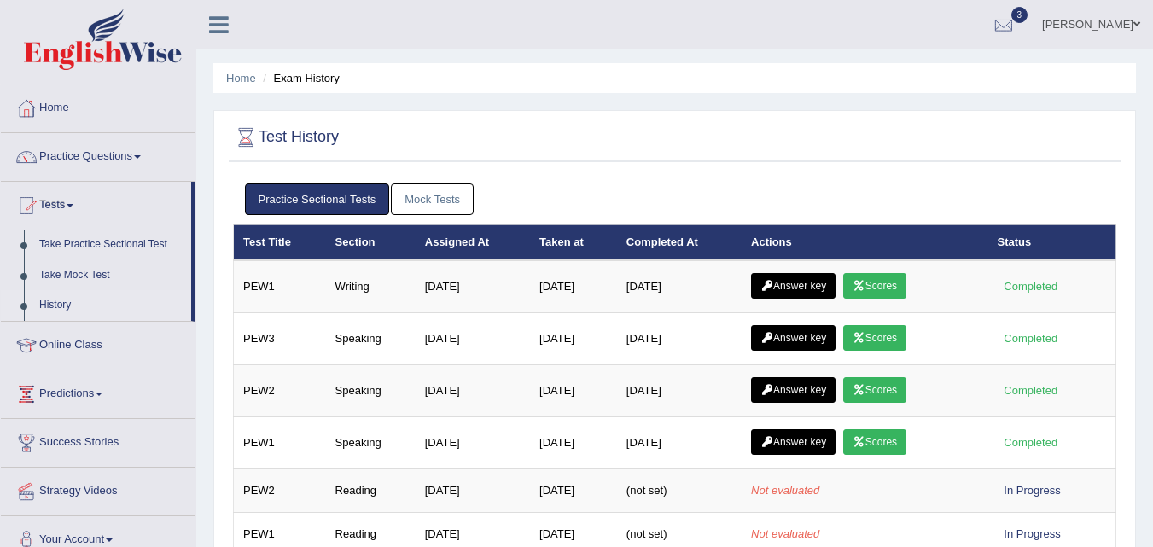
click at [444, 201] on link "Mock Tests" at bounding box center [432, 200] width 83 height 32
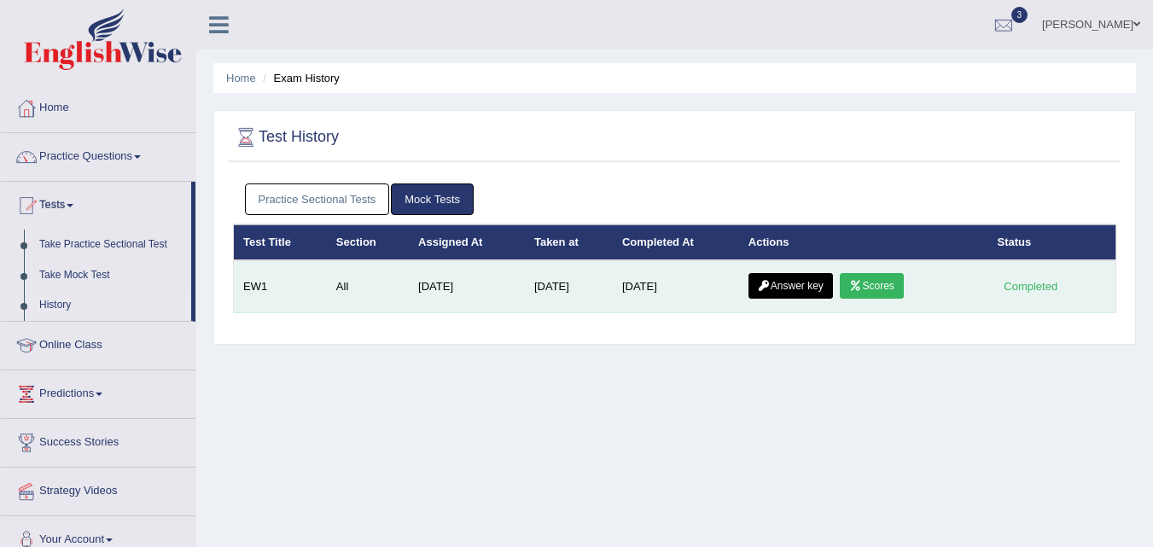
click at [825, 290] on link "Answer key" at bounding box center [791, 286] width 85 height 26
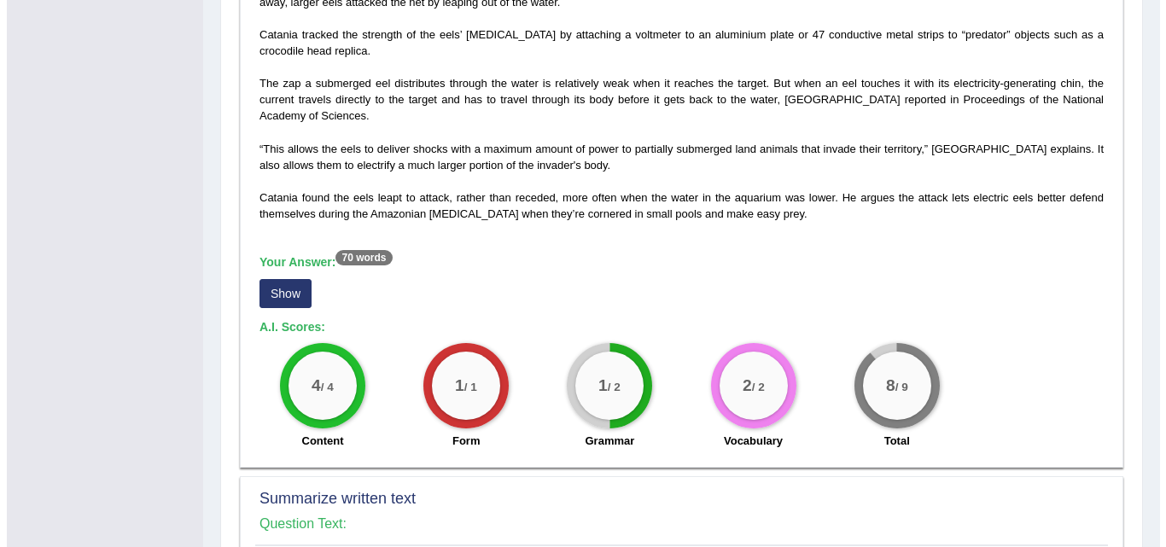
scroll to position [512, 0]
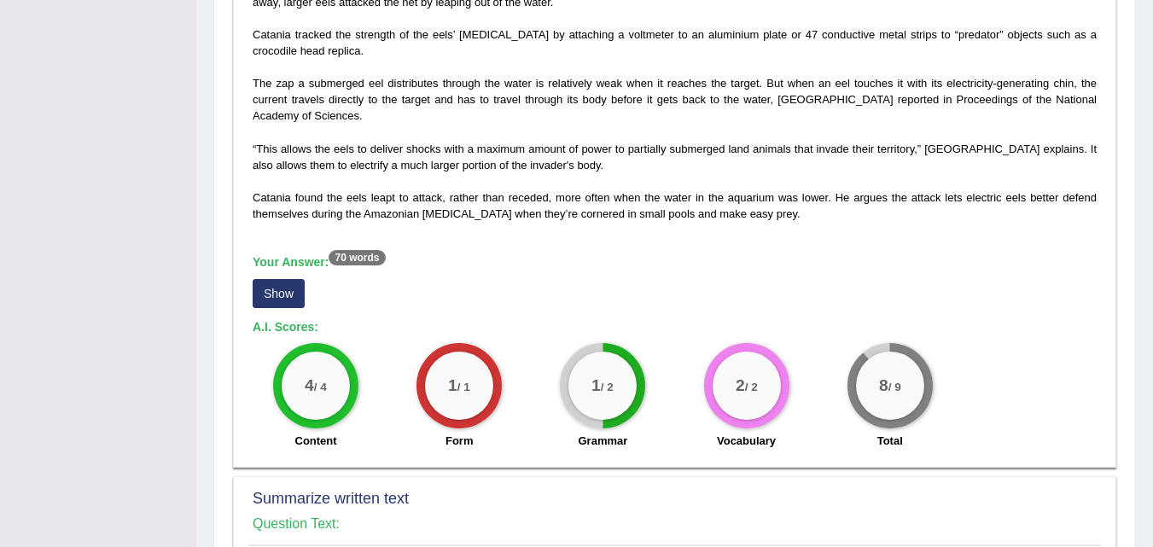
click at [275, 293] on button "Show" at bounding box center [279, 293] width 52 height 29
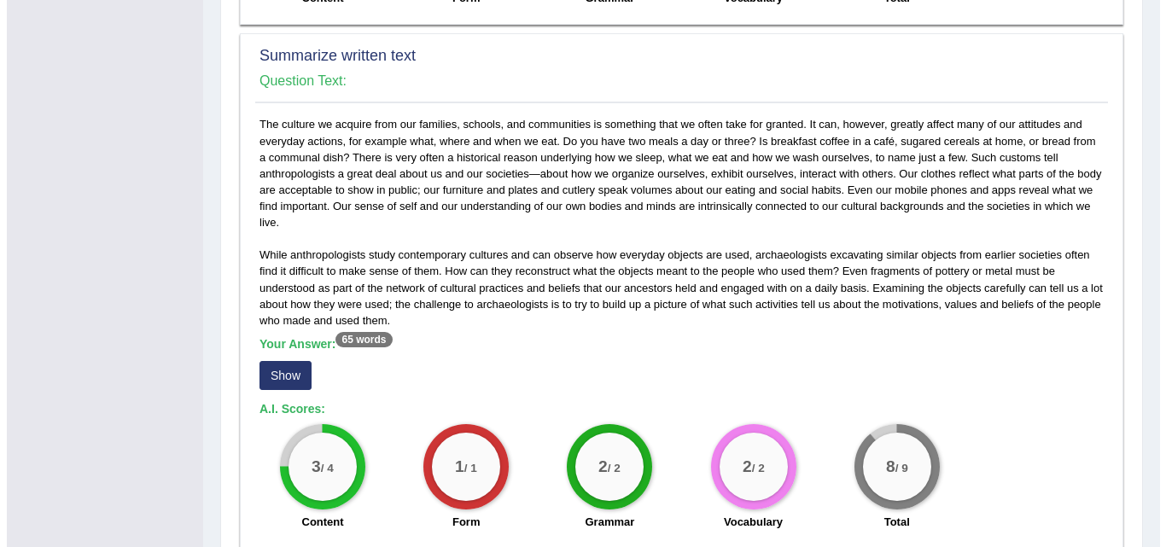
scroll to position [1024, 0]
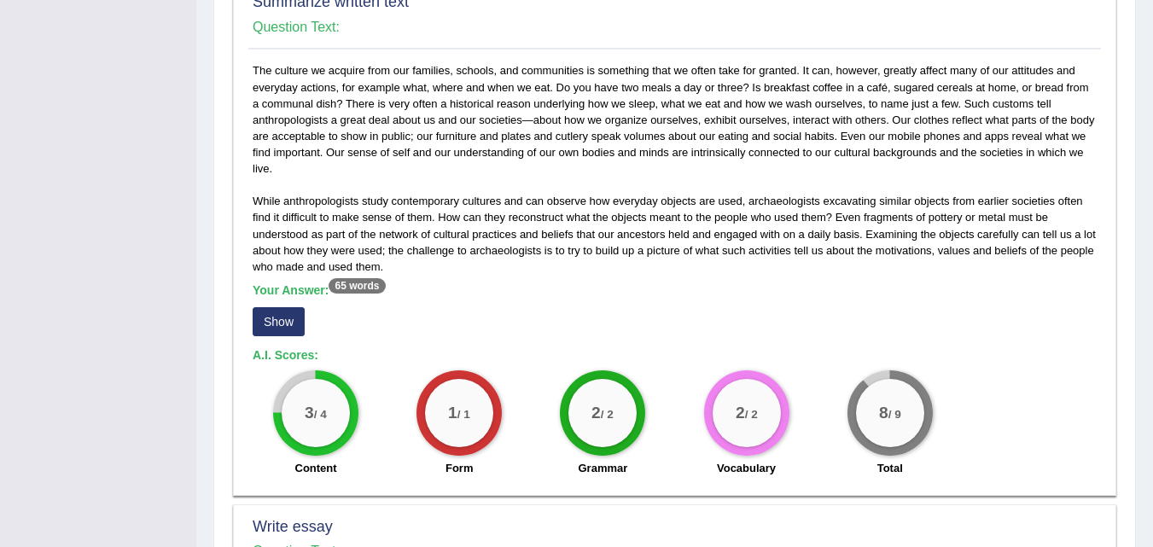
click at [267, 321] on button "Show" at bounding box center [279, 321] width 52 height 29
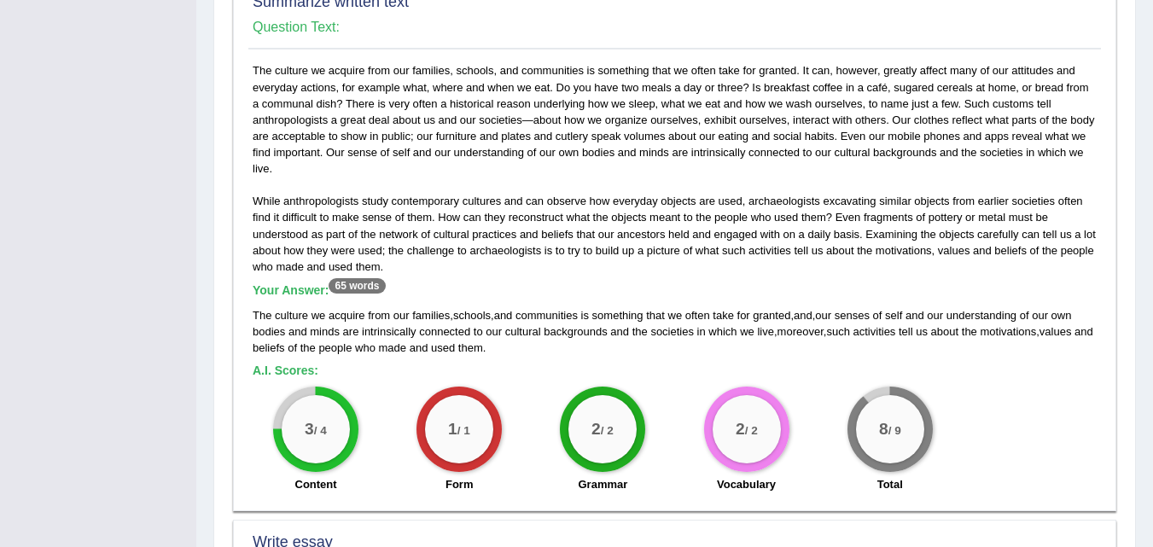
click at [483, 263] on div "While anthropologists study contemporary cultures and can observe how everyday …" at bounding box center [674, 281] width 853 height 439
drag, startPoint x: 827, startPoint y: 318, endPoint x: 819, endPoint y: 318, distance: 8.6
click at [819, 318] on div "The culture we acquire from our families , schools , and communities is somethi…" at bounding box center [675, 331] width 844 height 49
click at [623, 309] on span "something" at bounding box center [617, 315] width 51 height 13
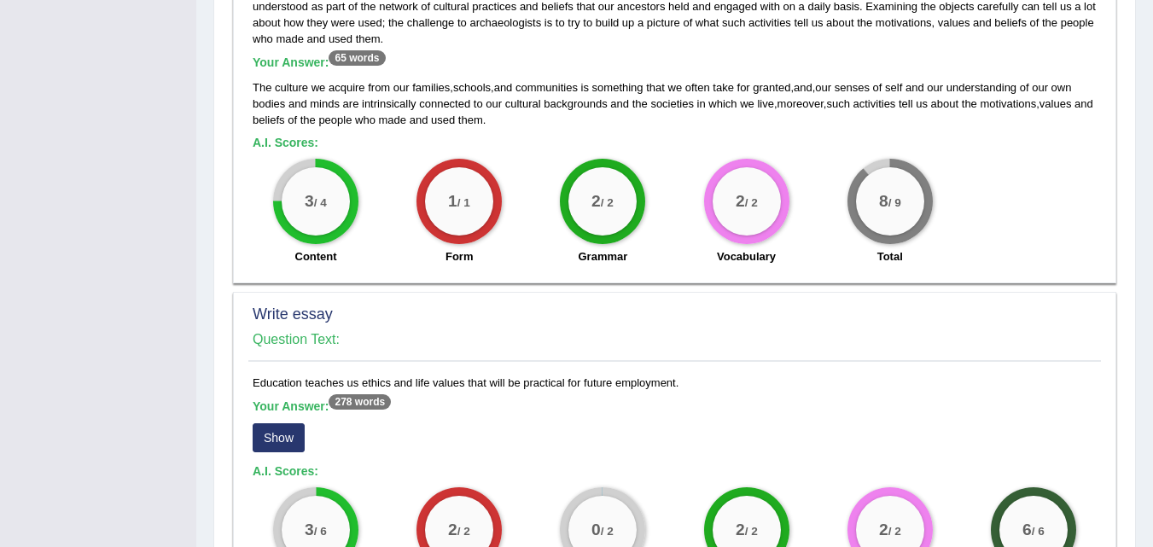
scroll to position [1281, 0]
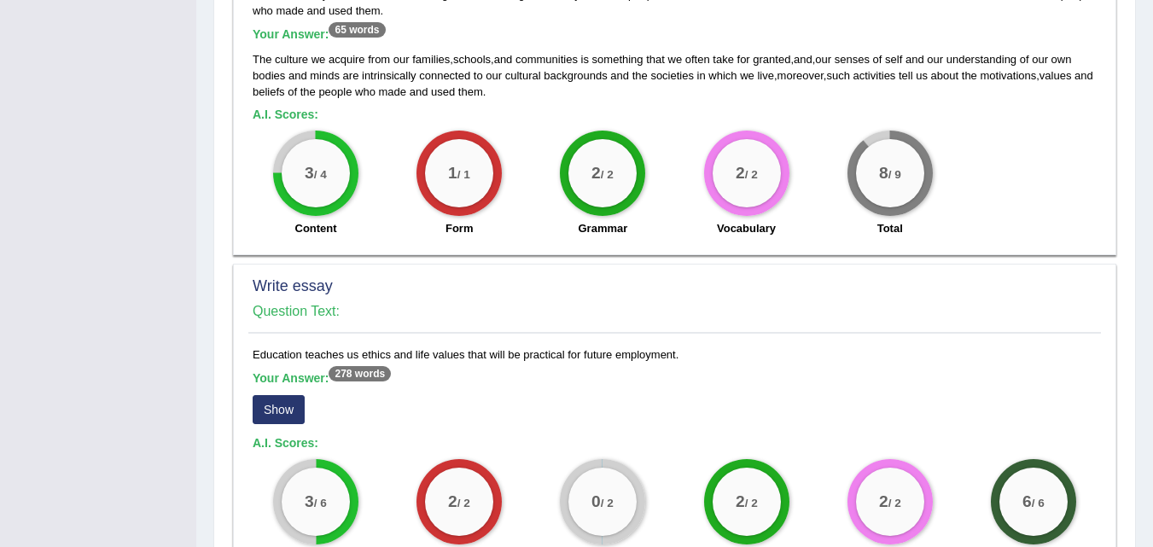
click at [289, 406] on button "Show" at bounding box center [279, 409] width 52 height 29
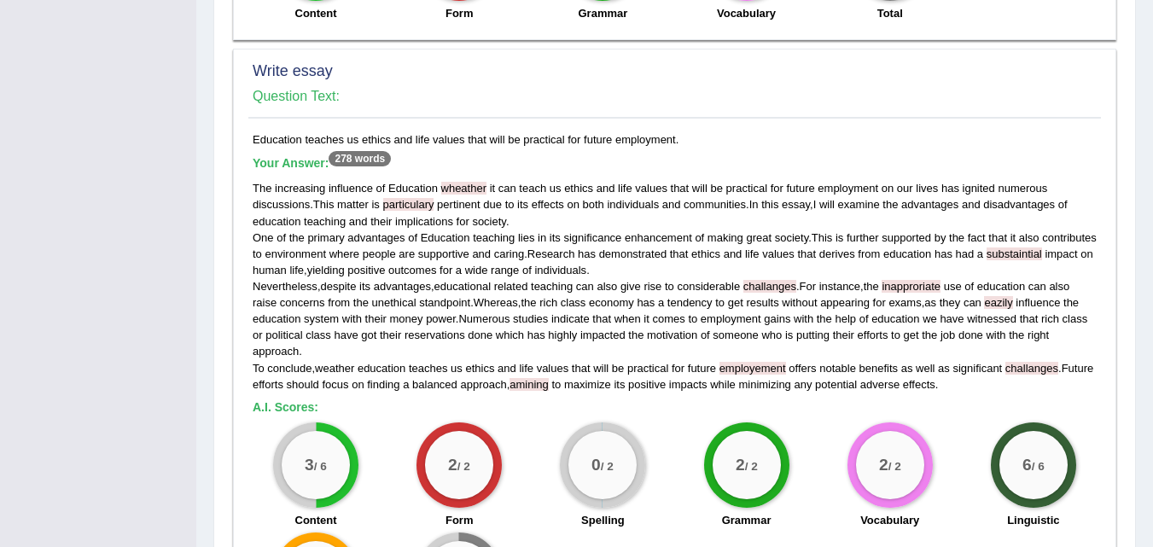
scroll to position [1537, 0]
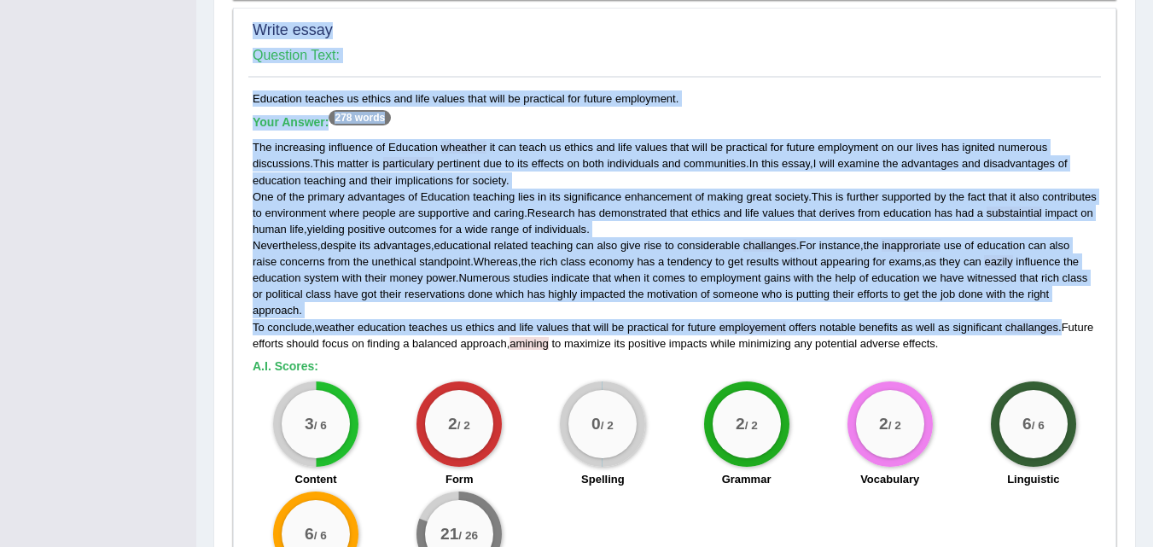
drag, startPoint x: 230, startPoint y: 152, endPoint x: 1065, endPoint y: 326, distance: 853.7
click at [975, 352] on div "Education teaches us ethics and life values that will be practical for future e…" at bounding box center [674, 348] width 853 height 516
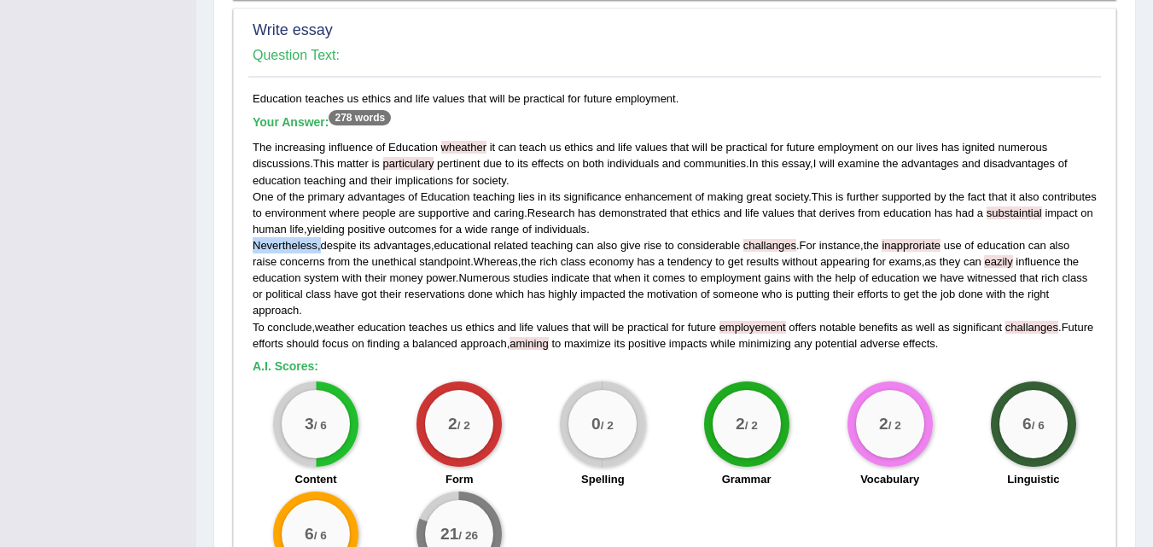
drag, startPoint x: 253, startPoint y: 248, endPoint x: 321, endPoint y: 248, distance: 68.3
click at [321, 248] on div "The increasing influence of Education wheather it can teach us ethics and life …" at bounding box center [675, 245] width 844 height 212
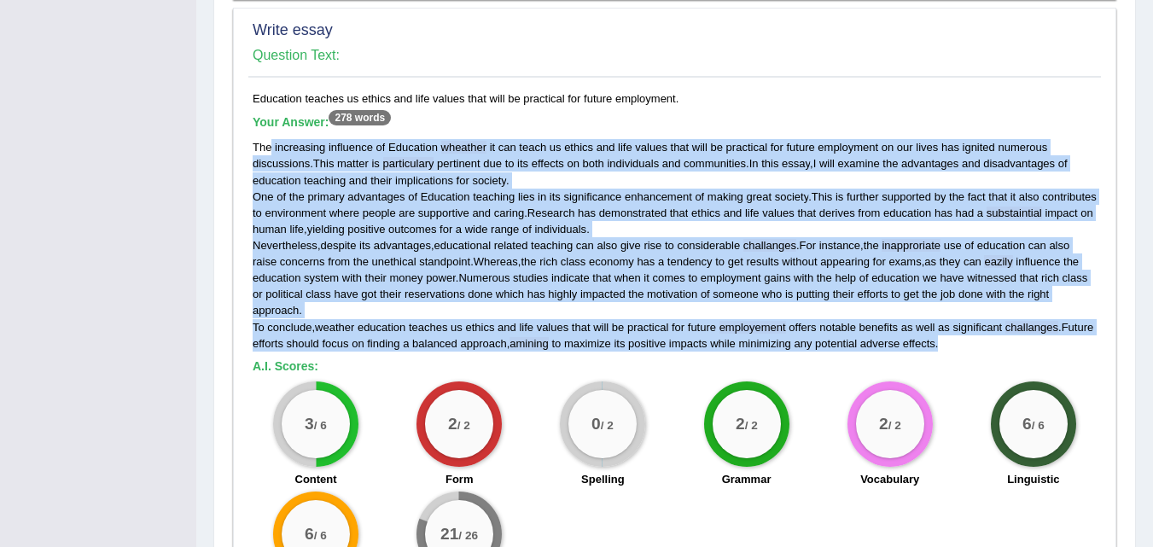
drag, startPoint x: 270, startPoint y: 153, endPoint x: 993, endPoint y: 336, distance: 745.8
click at [993, 336] on div "The increasing influence of Education wheather it can teach us ethics and life …" at bounding box center [675, 245] width 844 height 212
click at [992, 354] on div "Education teaches us ethics and life values that will be practical for future e…" at bounding box center [674, 348] width 853 height 516
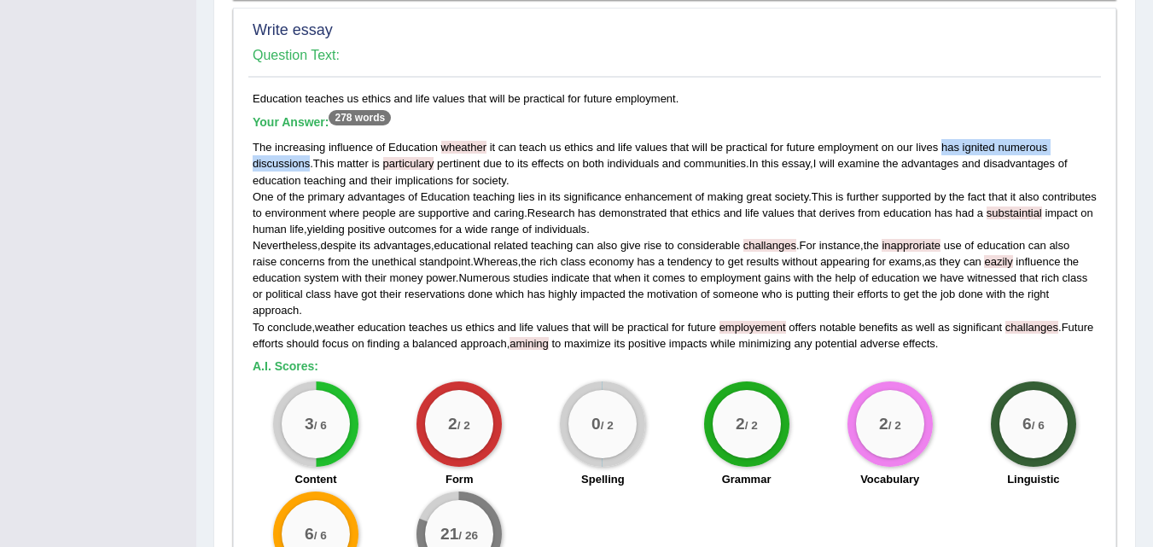
drag, startPoint x: 942, startPoint y: 144, endPoint x: 309, endPoint y: 160, distance: 632.8
click at [309, 160] on div "The increasing influence of Education wheather it can teach us ethics and life …" at bounding box center [675, 245] width 844 height 212
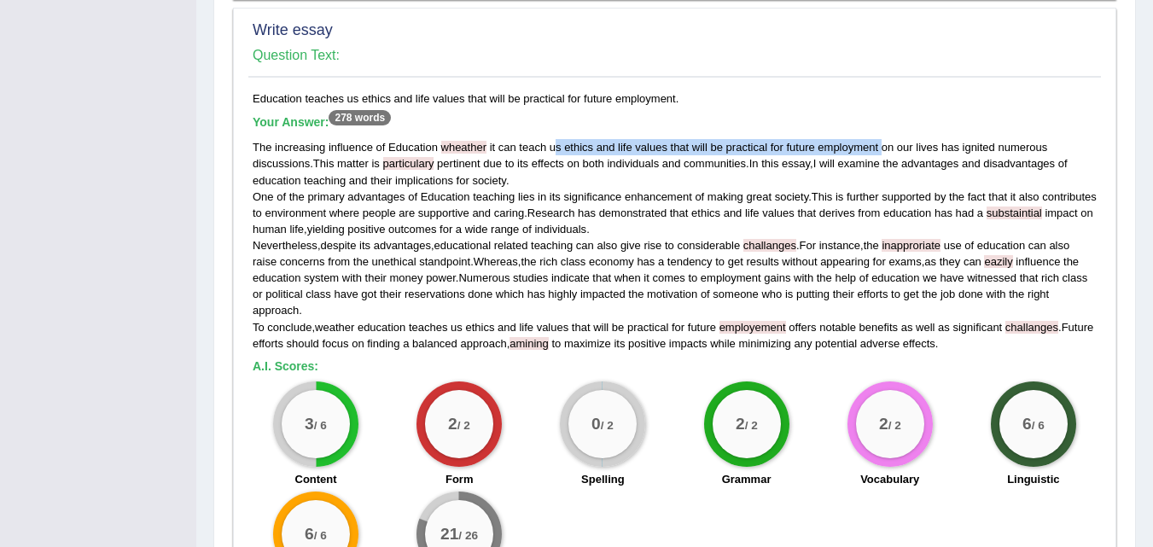
drag, startPoint x: 556, startPoint y: 143, endPoint x: 883, endPoint y: 147, distance: 327.0
click at [883, 147] on div "The increasing influence of Education wheather it can teach us ethics and life …" at bounding box center [675, 245] width 844 height 212
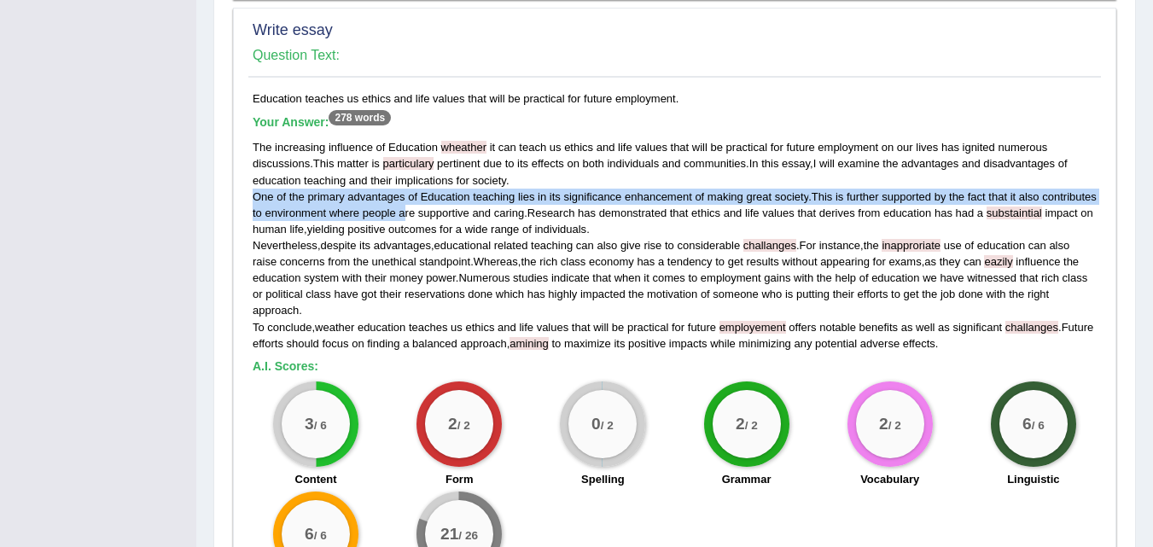
drag, startPoint x: 252, startPoint y: 198, endPoint x: 460, endPoint y: 214, distance: 208.9
click at [460, 214] on div "Education teaches us ethics and life values that will be practical for future e…" at bounding box center [674, 348] width 853 height 516
click at [248, 201] on div "Education teaches us ethics and life values that will be practical for future e…" at bounding box center [674, 348] width 853 height 516
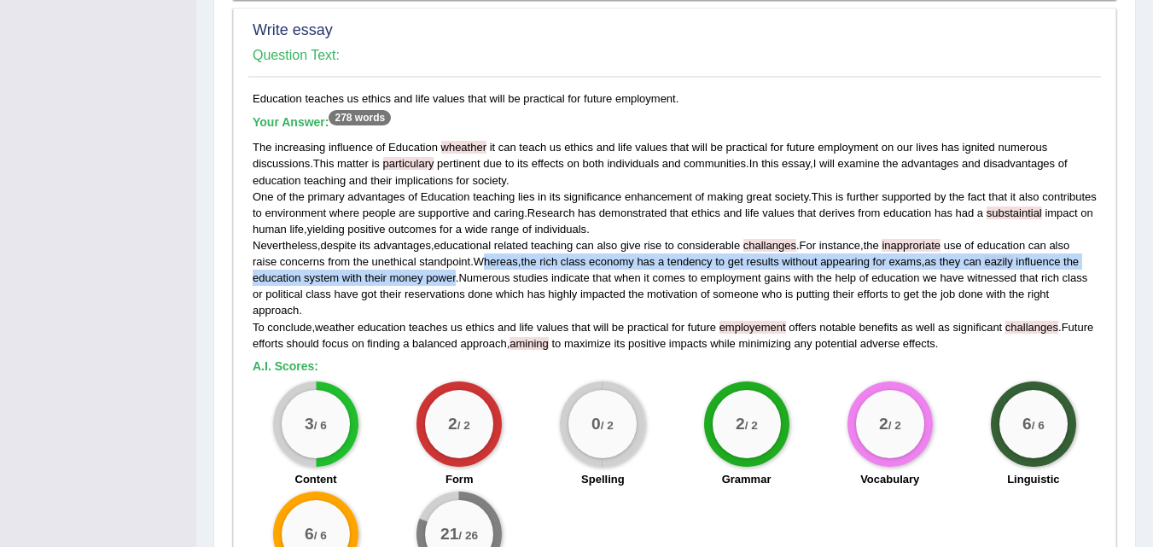
drag, startPoint x: 483, startPoint y: 256, endPoint x: 455, endPoint y: 279, distance: 36.4
click at [455, 279] on div "The increasing influence of Education wheather it can teach us ethics and life …" at bounding box center [675, 245] width 844 height 212
click at [487, 289] on span "done" at bounding box center [480, 294] width 25 height 13
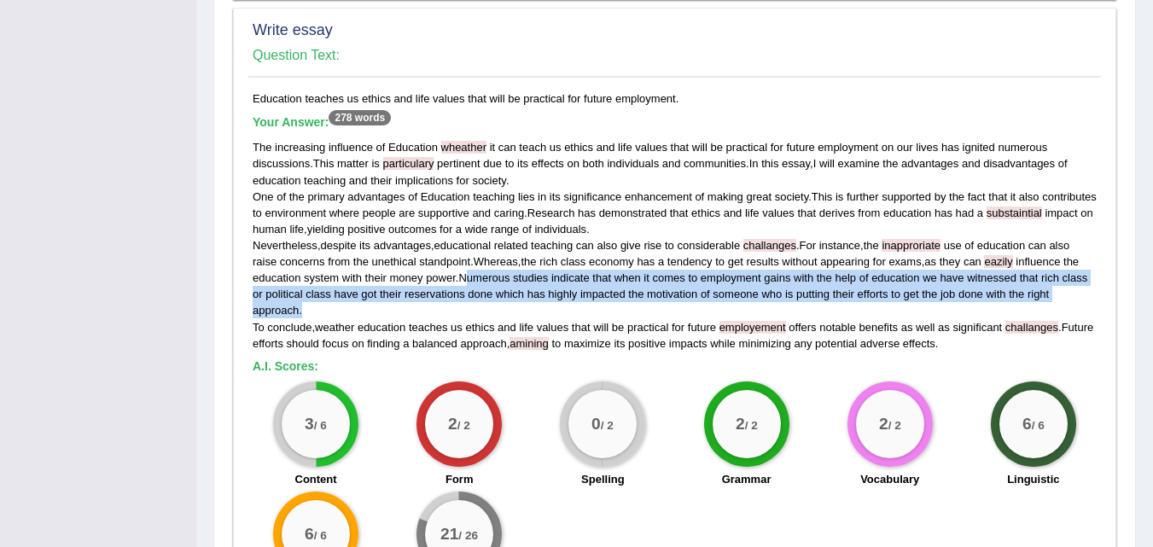
drag, startPoint x: 468, startPoint y: 280, endPoint x: 465, endPoint y: 308, distance: 28.3
click at [465, 308] on div "The increasing influence of Education wheather it can teach us ethics and life …" at bounding box center [675, 245] width 844 height 212
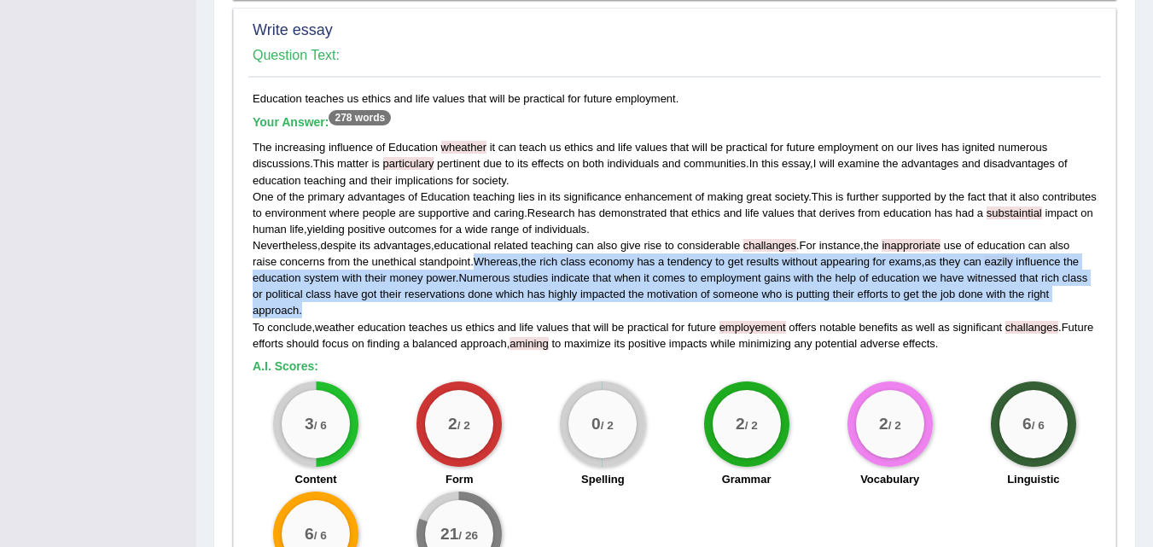
drag, startPoint x: 476, startPoint y: 260, endPoint x: 476, endPoint y: 307, distance: 47.8
click at [476, 307] on div "The increasing influence of Education wheather it can teach us ethics and life …" at bounding box center [675, 245] width 844 height 212
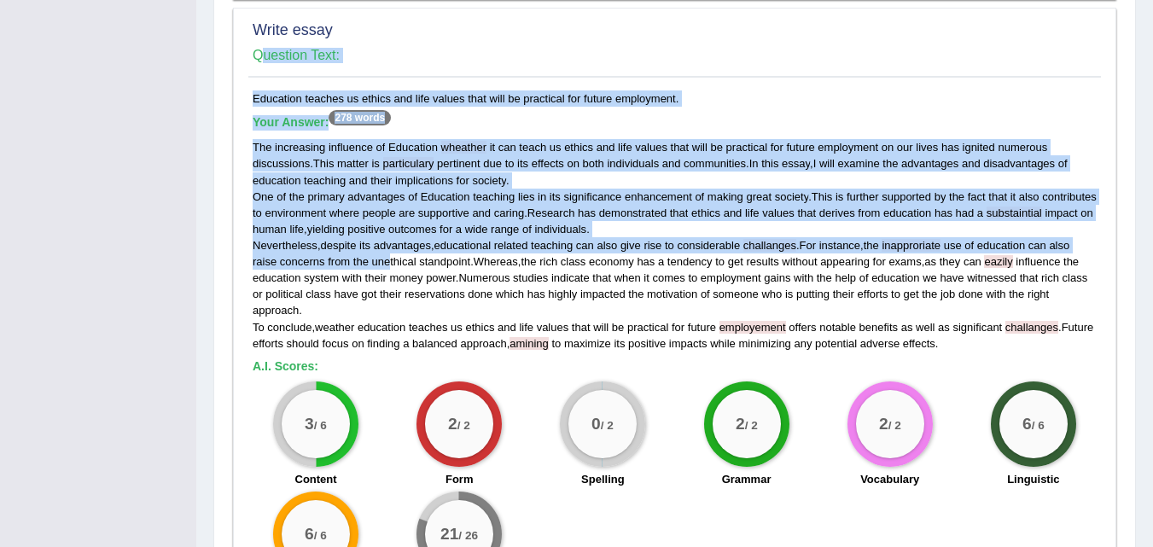
drag, startPoint x: 277, startPoint y: 251, endPoint x: 388, endPoint y: 260, distance: 111.4
click at [388, 260] on div "Write essay Question Text: Education teaches us ethics and life values that wil…" at bounding box center [675, 313] width 884 height 610
click at [445, 315] on div "The increasing influence of Education wheather it can teach us ethics and life …" at bounding box center [675, 245] width 844 height 212
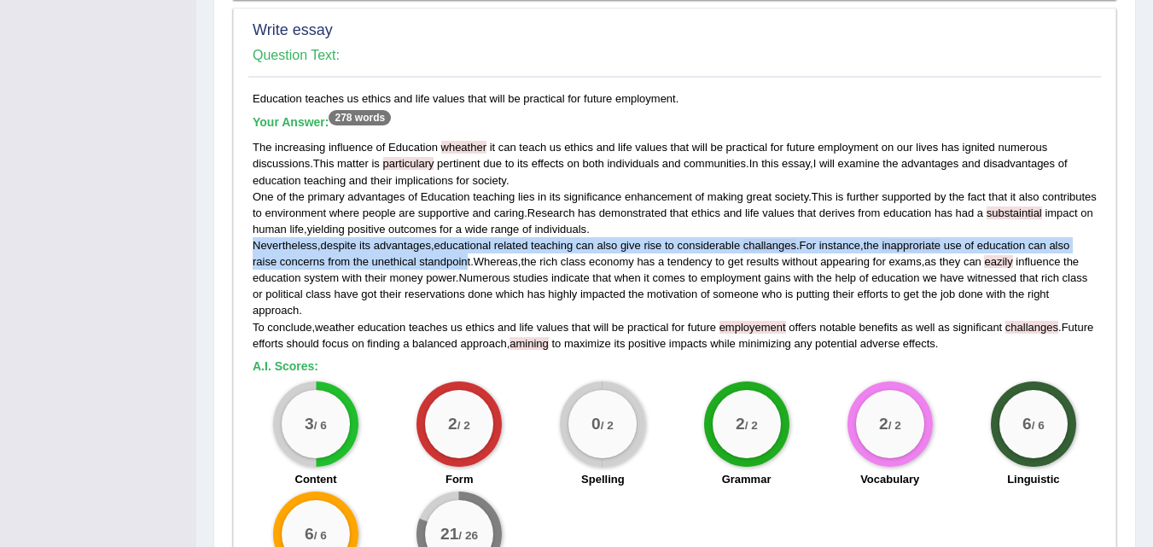
drag, startPoint x: 469, startPoint y: 262, endPoint x: 253, endPoint y: 247, distance: 216.5
click at [253, 247] on div "The increasing influence of Education wheather it can teach us ethics and life …" at bounding box center [675, 245] width 844 height 212
click at [370, 314] on div "The increasing influence of Education wheather it can teach us ethics and life …" at bounding box center [675, 245] width 844 height 212
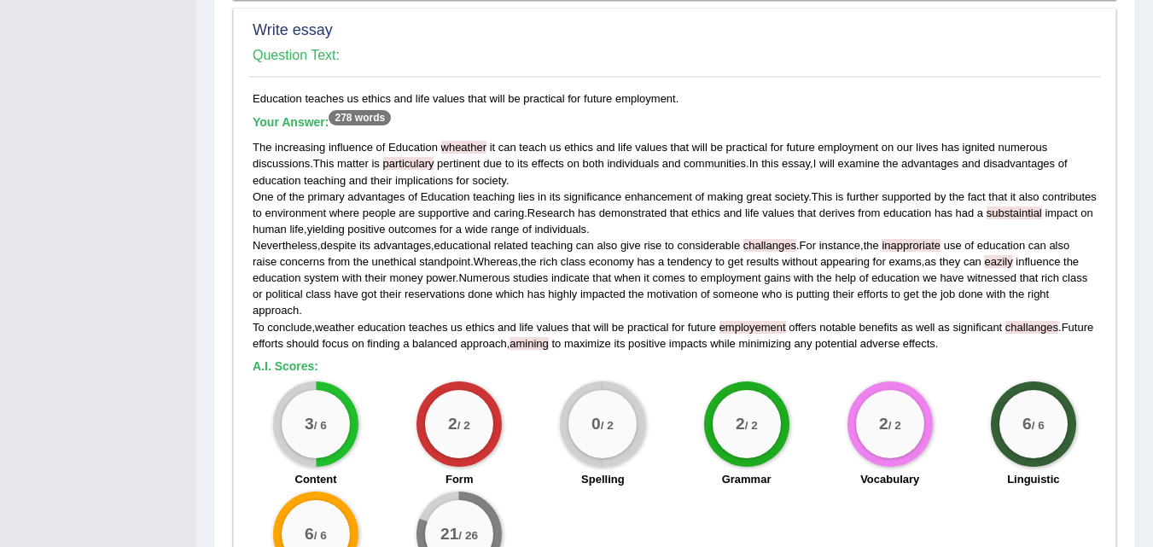
click at [581, 147] on span "ethics" at bounding box center [578, 147] width 29 height 13
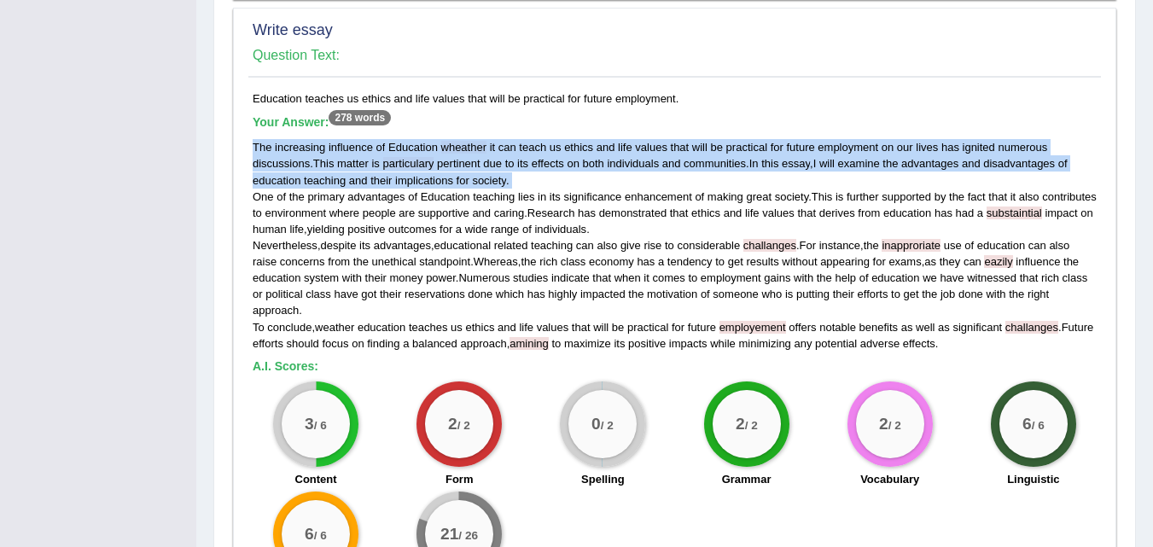
click at [581, 147] on span "ethics" at bounding box center [578, 147] width 29 height 13
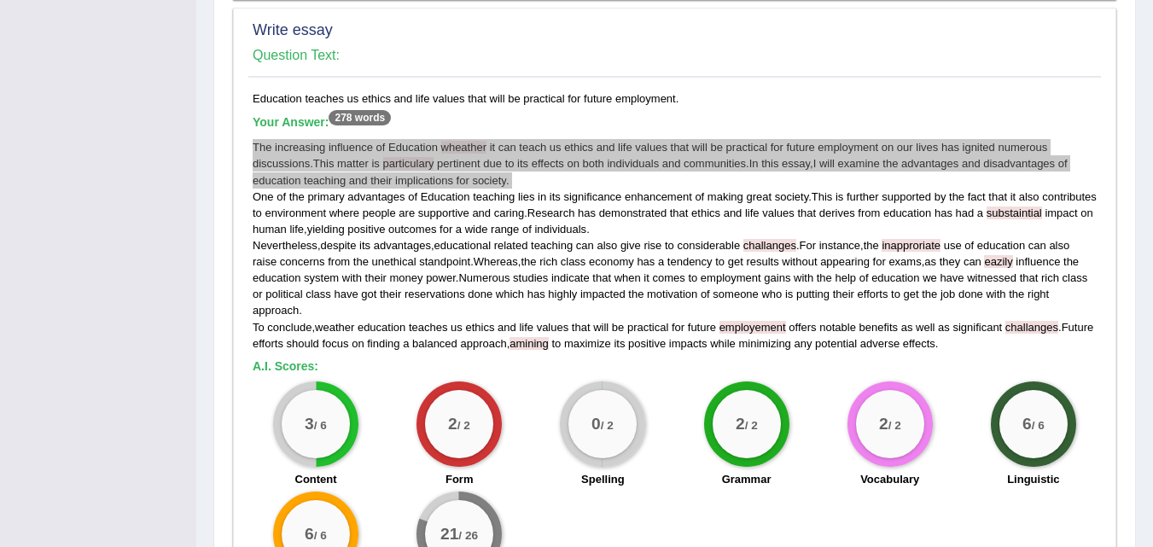
scroll to position [1281, 0]
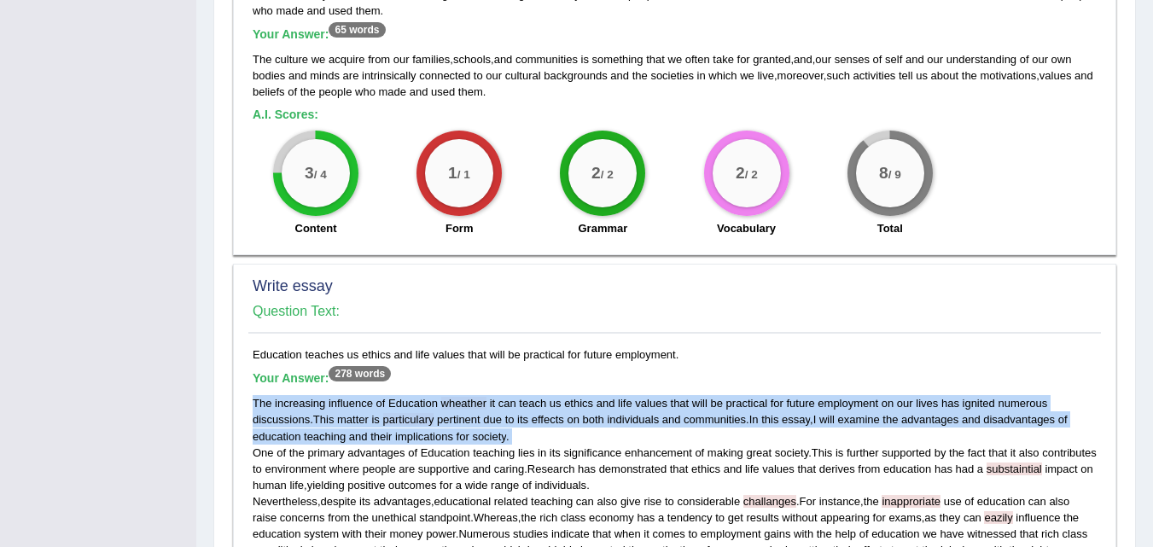
click at [505, 274] on div "Write essay Question Text:" at bounding box center [674, 303] width 853 height 61
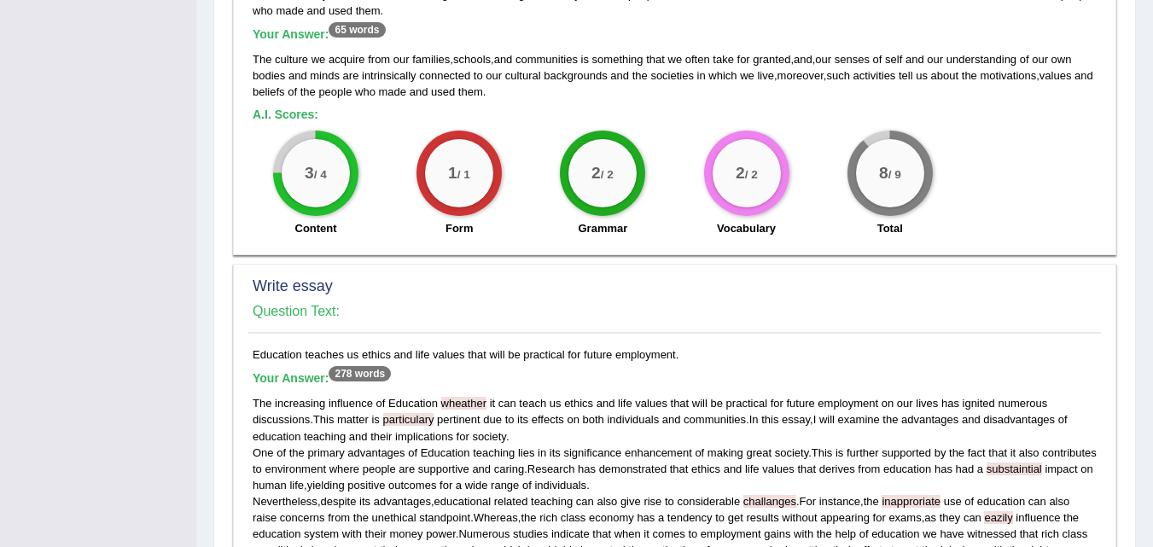
click at [1076, 306] on h4 "Question Text:" at bounding box center [675, 311] width 844 height 15
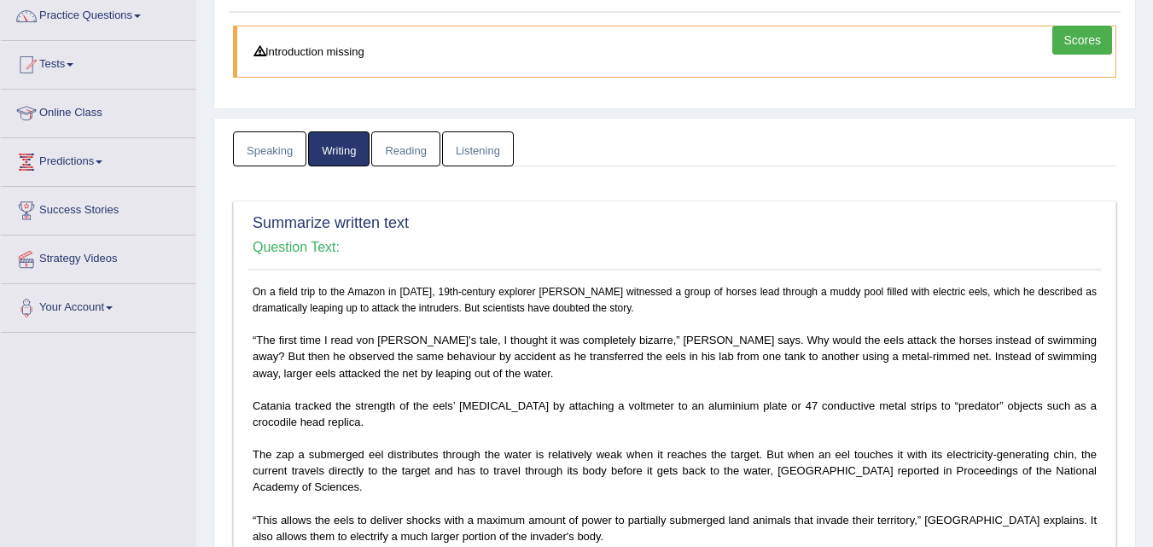
scroll to position [134, 0]
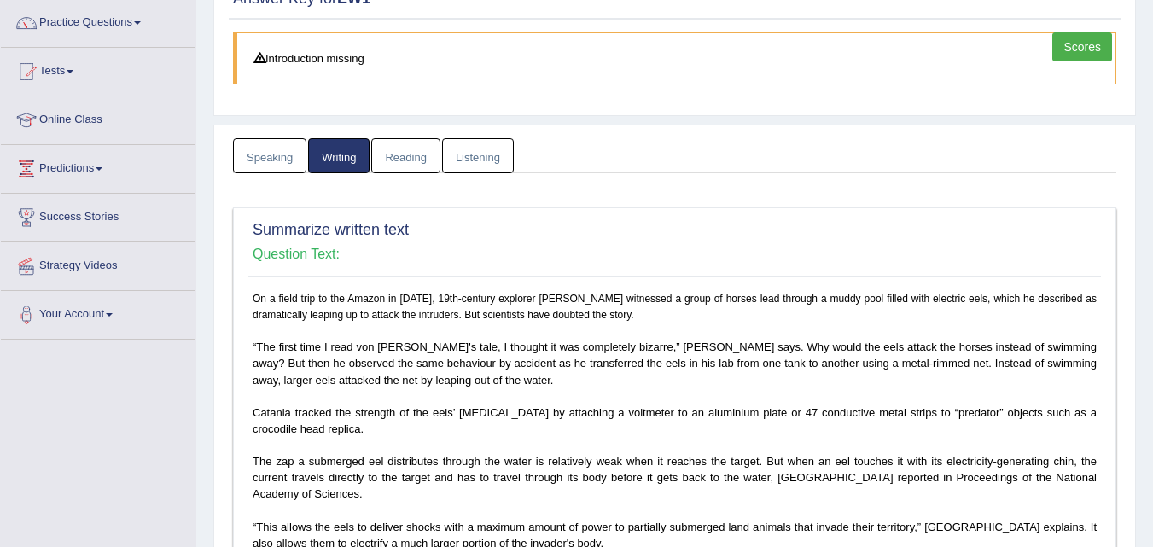
click at [387, 157] on link "Reading" at bounding box center [405, 155] width 68 height 35
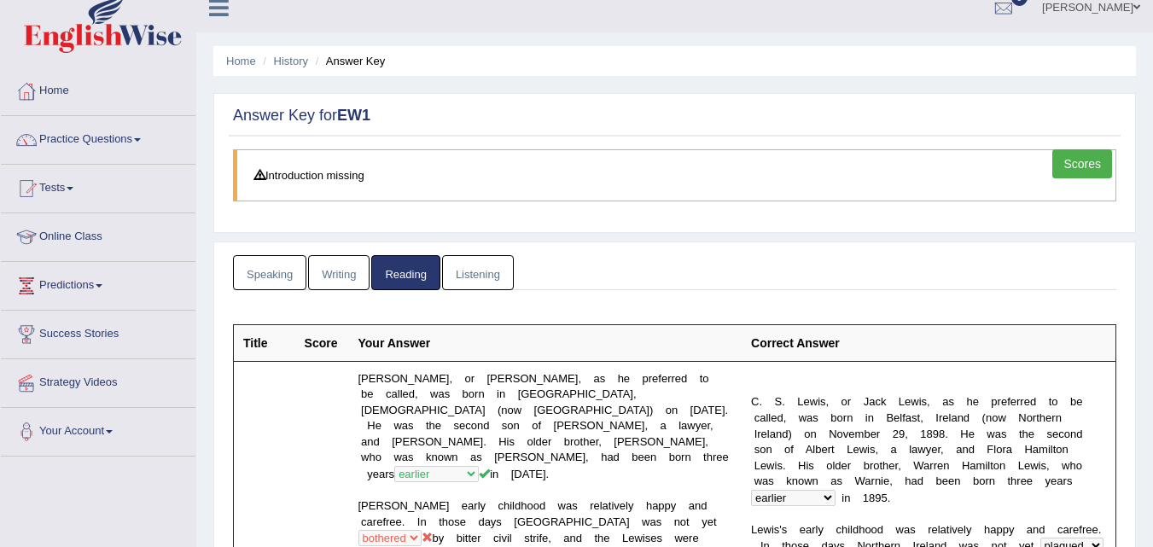
scroll to position [0, 0]
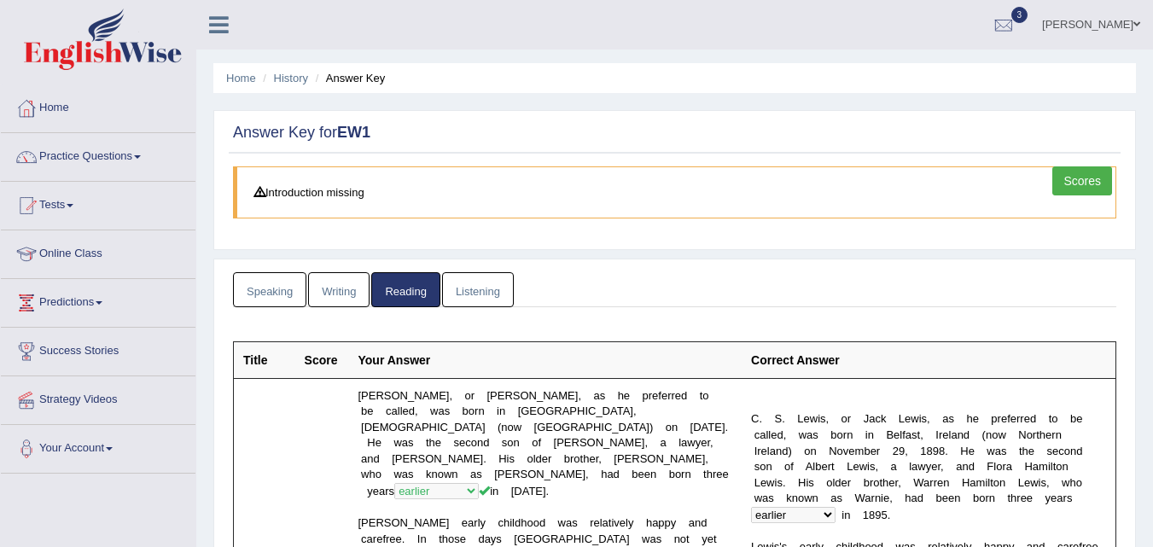
click at [490, 296] on link "Listening" at bounding box center [478, 289] width 72 height 35
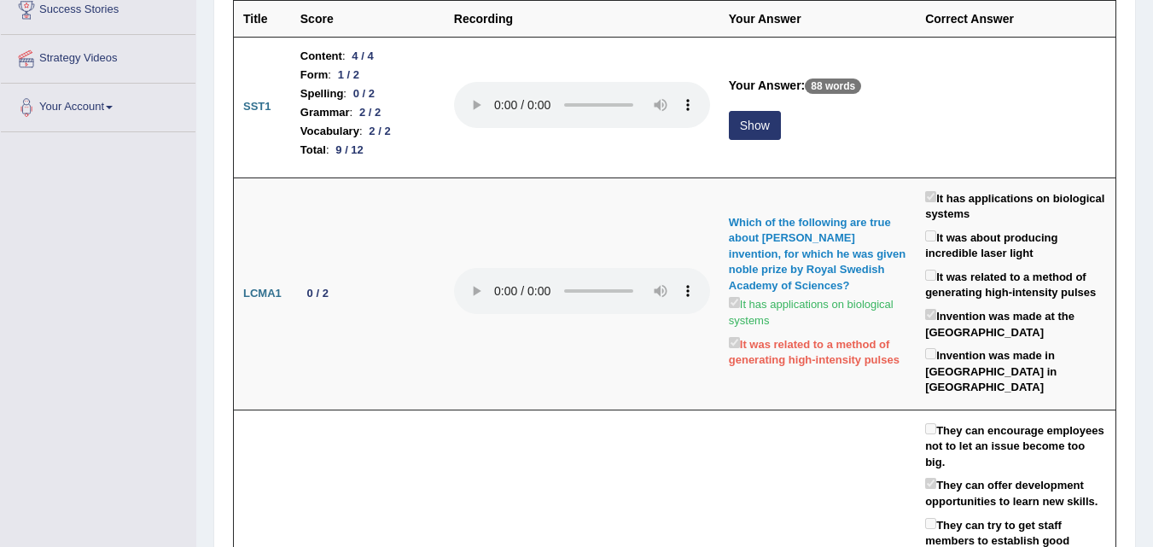
scroll to position [171, 0]
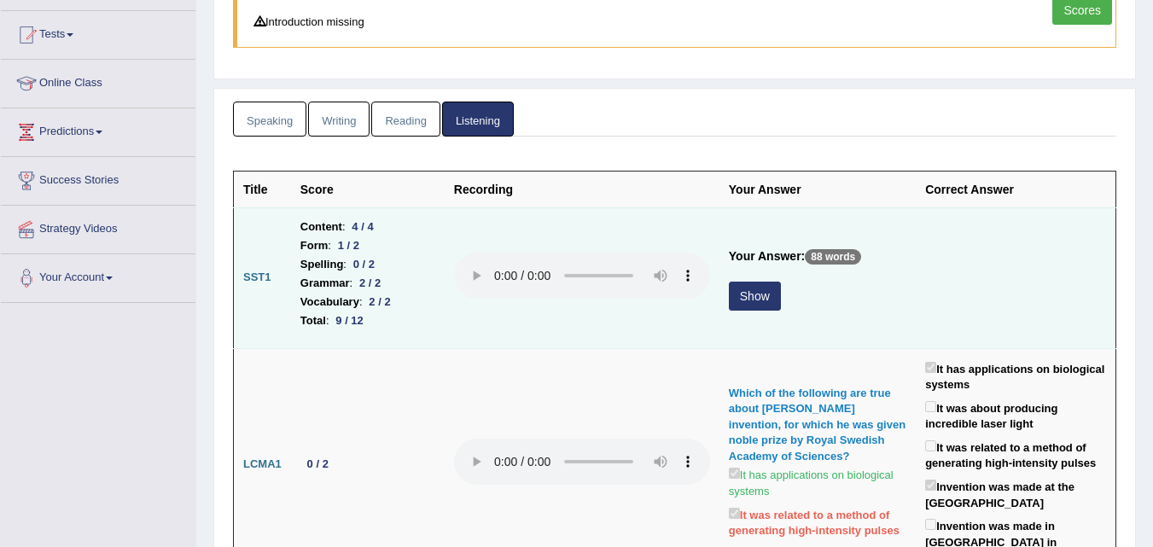
click at [755, 299] on button "Show" at bounding box center [755, 296] width 52 height 29
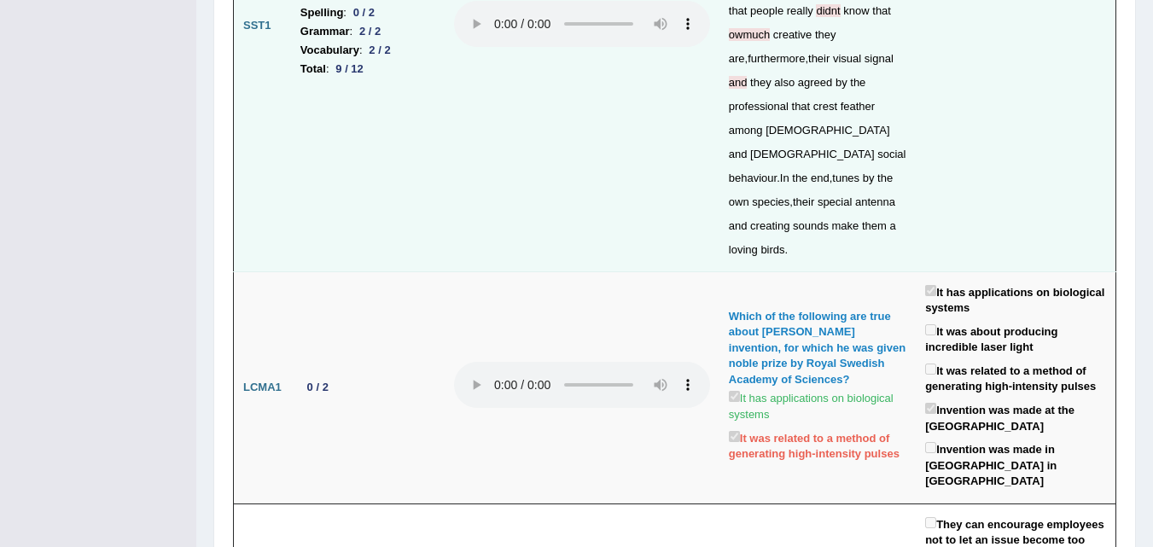
scroll to position [256, 0]
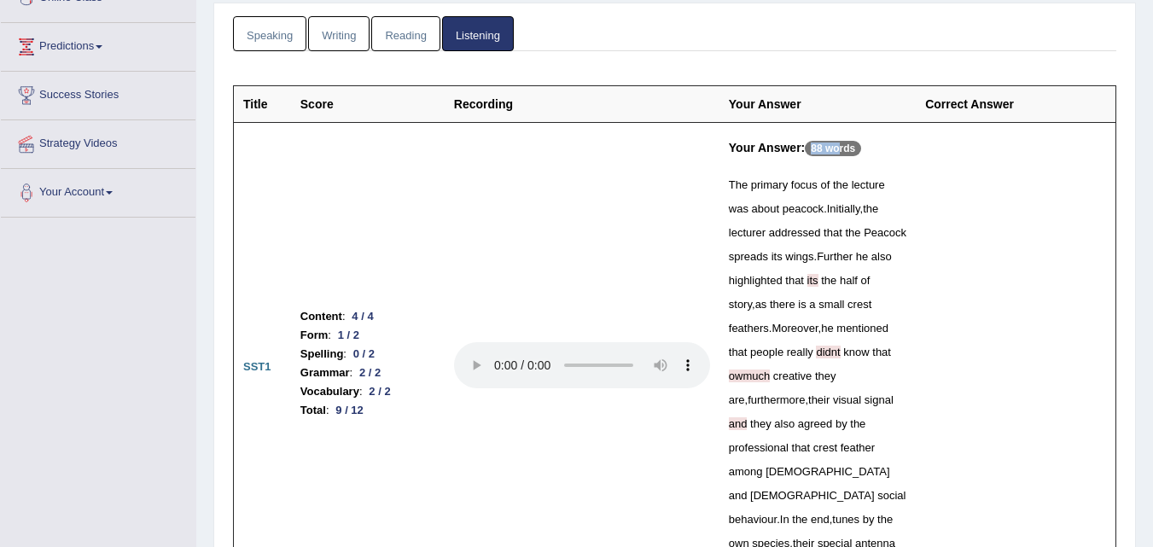
drag, startPoint x: 817, startPoint y: 149, endPoint x: 842, endPoint y: 149, distance: 24.8
click at [842, 149] on p "88 words" at bounding box center [833, 148] width 56 height 15
click at [817, 158] on h5 "Your Answer: 88 words" at bounding box center [818, 153] width 178 height 24
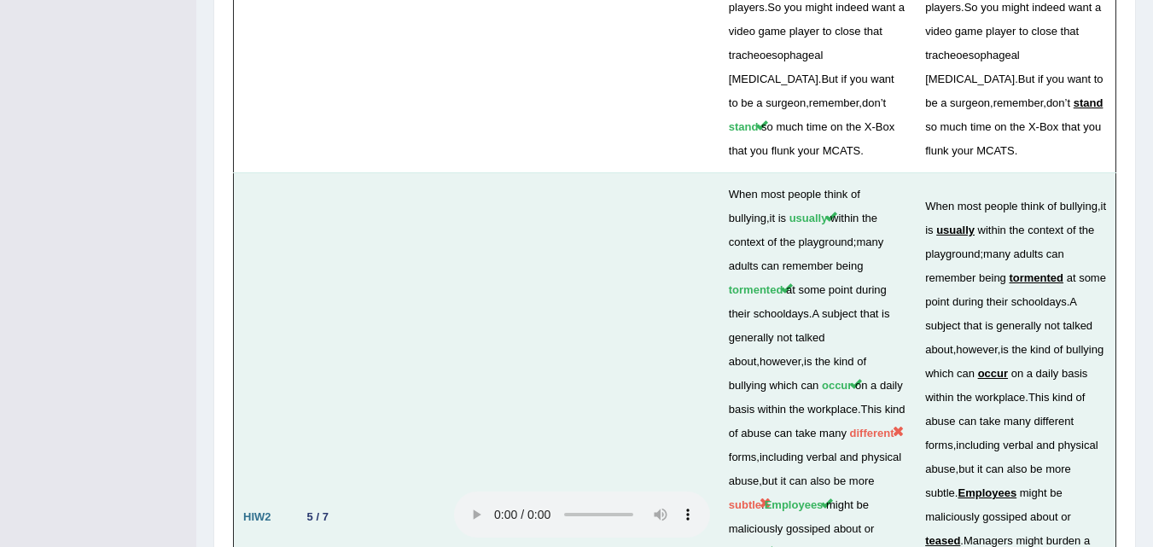
scroll to position [5634, 0]
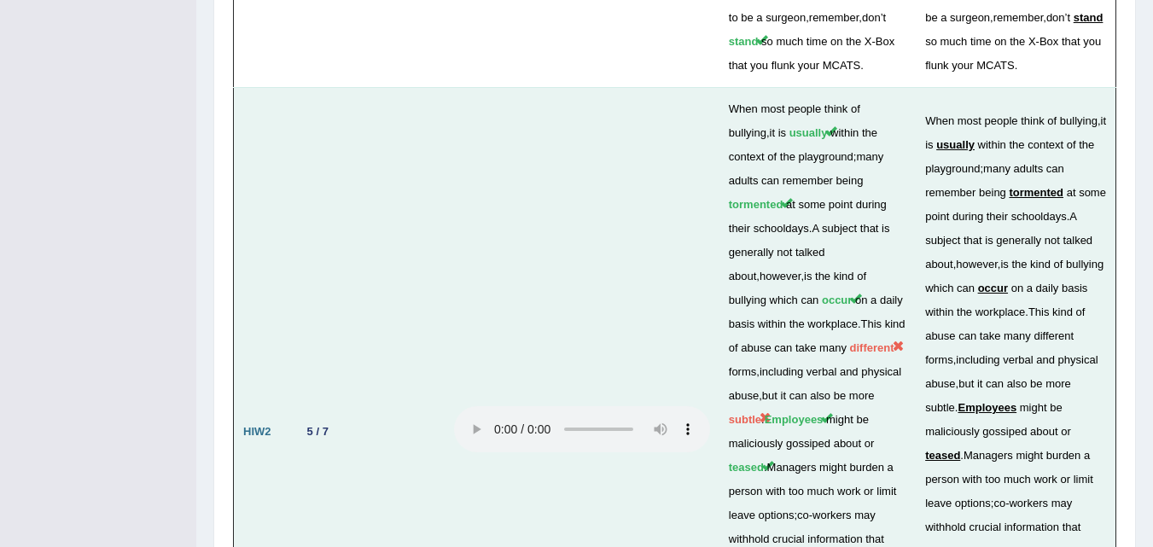
click at [618, 201] on td at bounding box center [582, 431] width 275 height 689
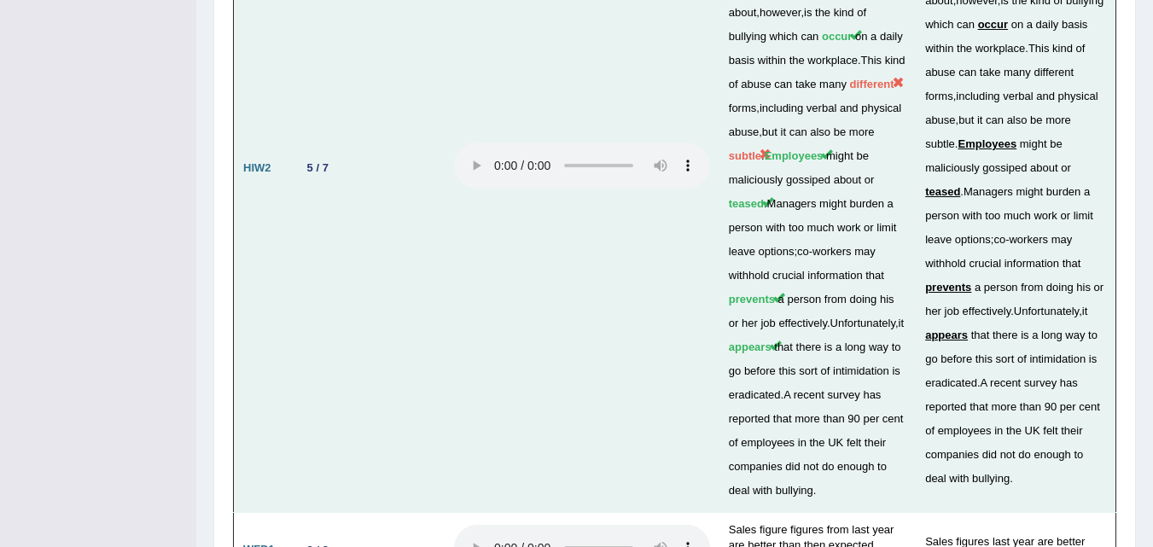
scroll to position [5899, 0]
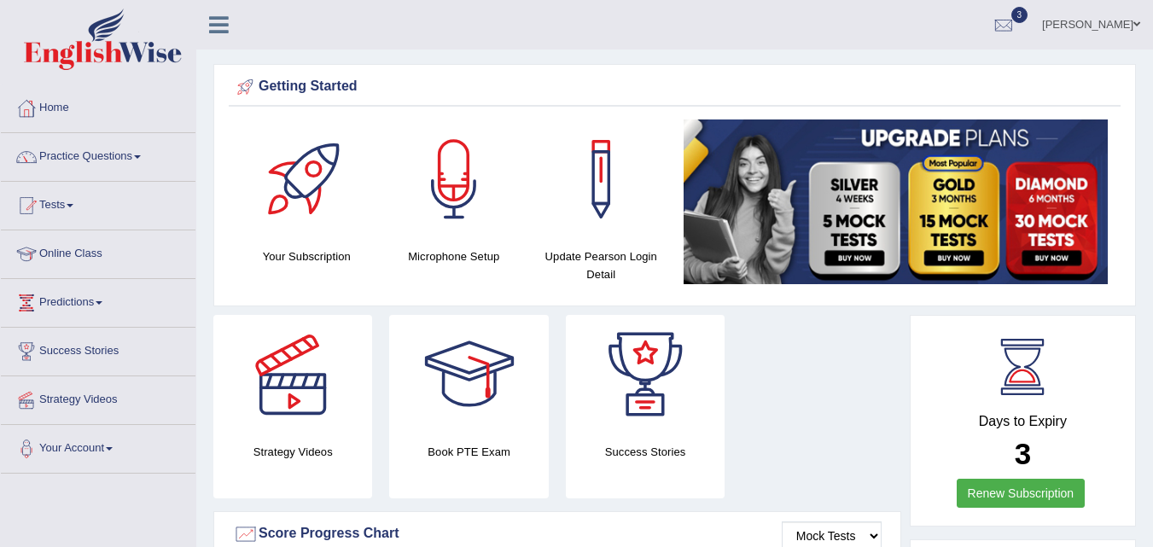
drag, startPoint x: 1007, startPoint y: 442, endPoint x: 1040, endPoint y: 444, distance: 32.5
click at [1040, 444] on h2 "3" at bounding box center [1023, 454] width 187 height 33
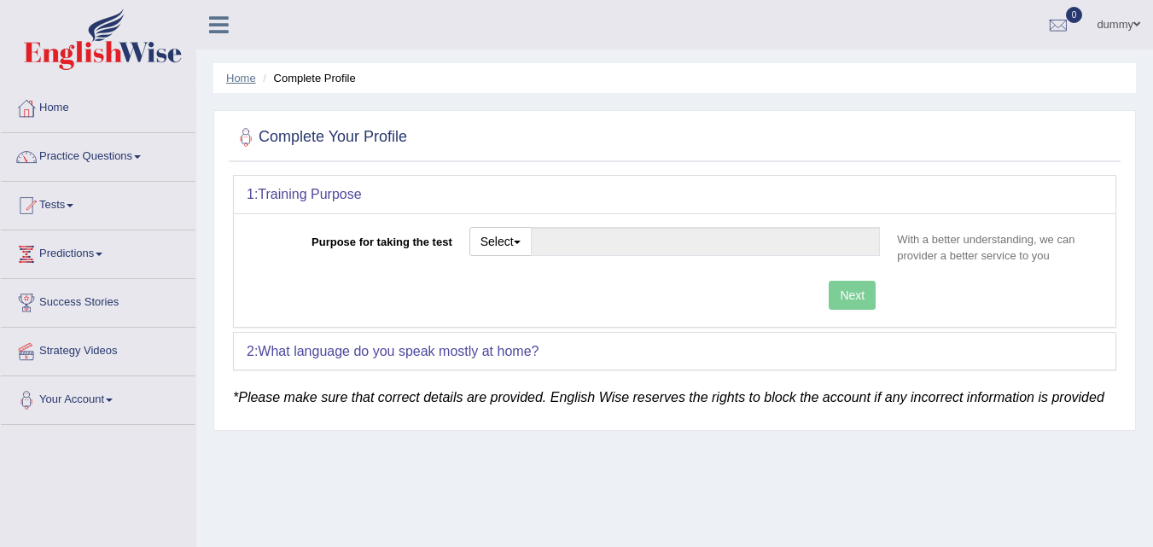
click at [238, 77] on link "Home" at bounding box center [241, 78] width 30 height 13
click at [515, 231] on button "Select" at bounding box center [501, 241] width 62 height 29
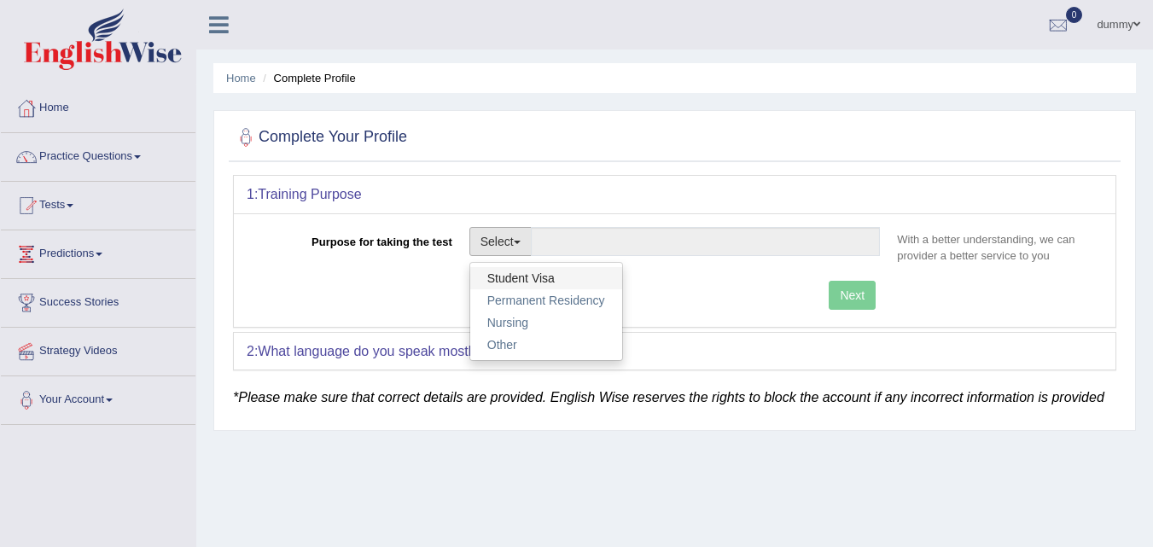
click at [540, 278] on link "Student Visa" at bounding box center [546, 278] width 152 height 22
type input "Student Visa"
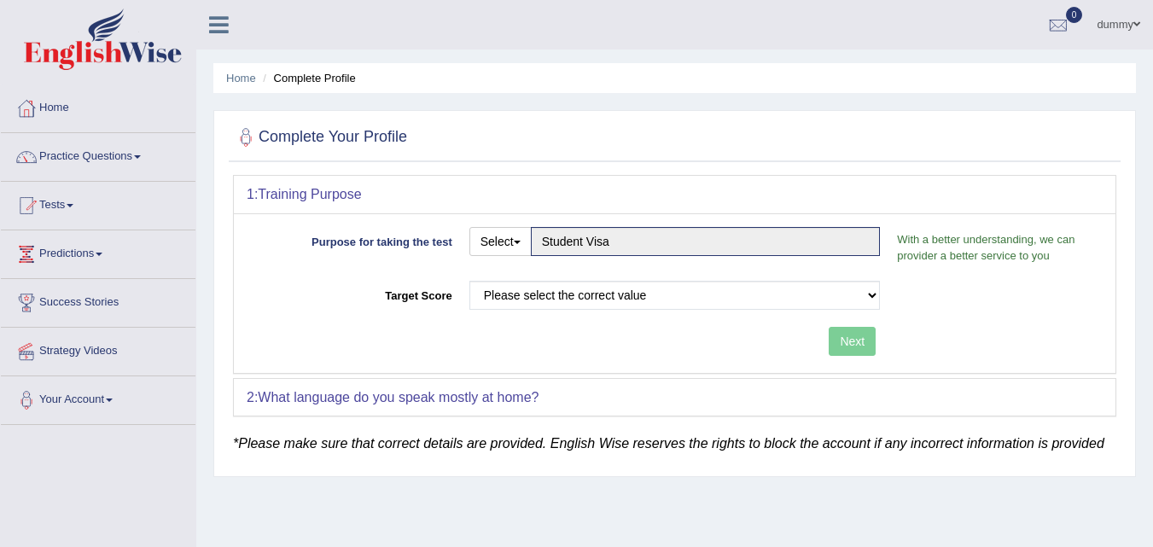
click at [1103, 15] on link "dummy" at bounding box center [1118, 22] width 69 height 44
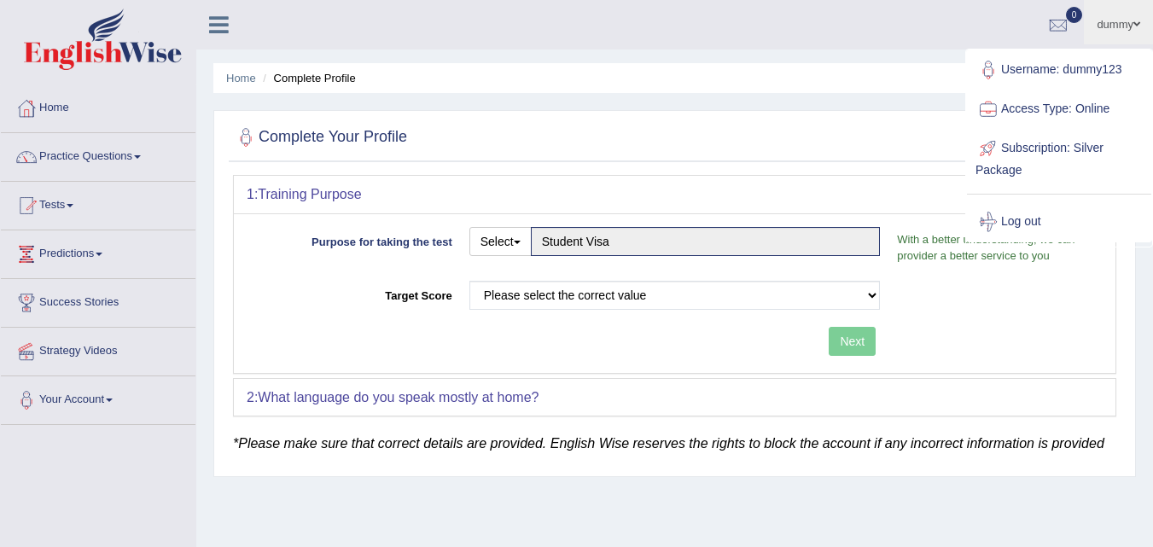
click at [846, 108] on div "Home Complete Profile Complete Your Profile 1: Training Purpose Purpose for tak…" at bounding box center [674, 427] width 957 height 854
